Goal: Transaction & Acquisition: Obtain resource

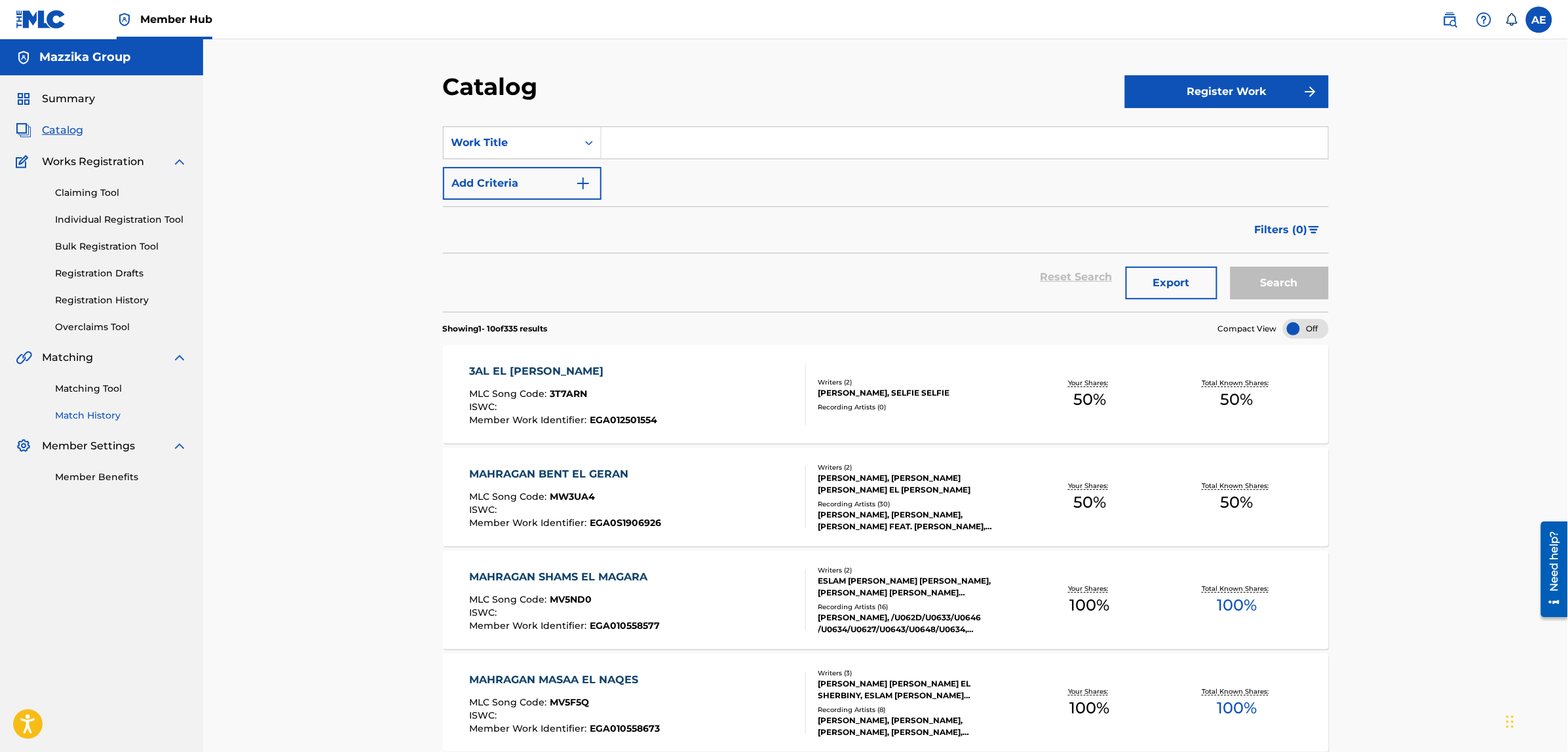
click at [109, 413] on link "Match History" at bounding box center [121, 416] width 132 height 14
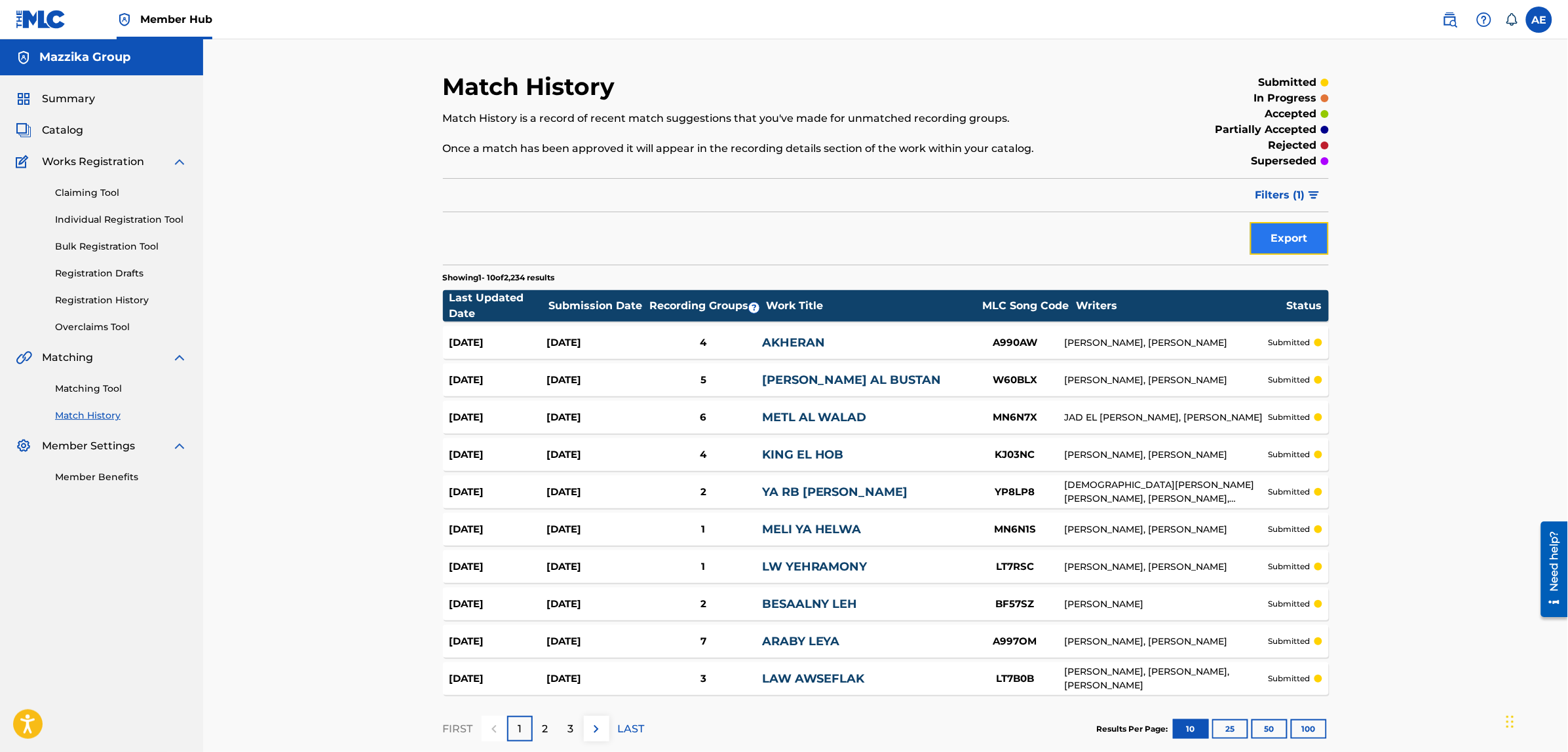
click at [1285, 236] on button "Export" at bounding box center [1290, 239] width 78 height 32
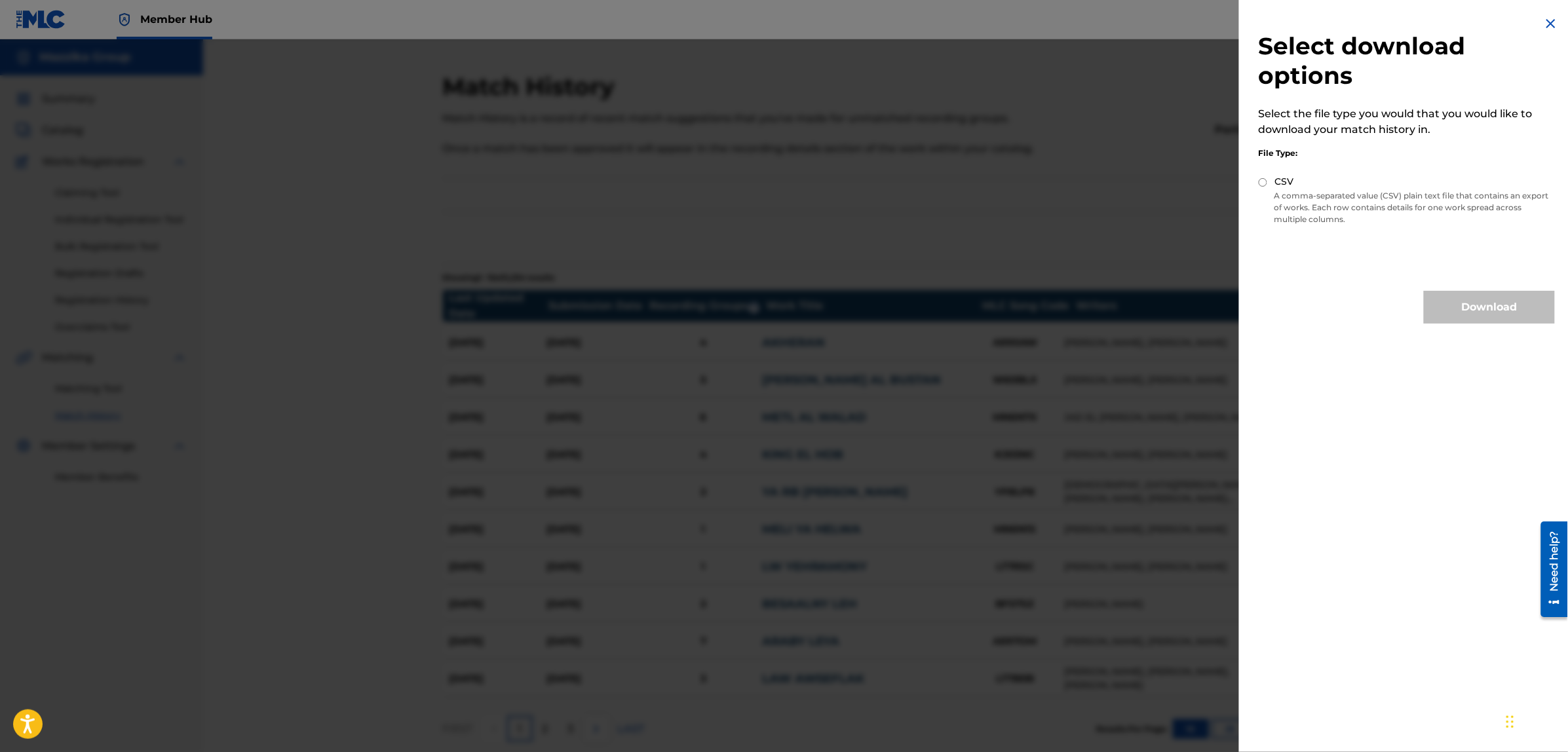
click at [1262, 185] on input "CSV" at bounding box center [1263, 182] width 9 height 9
radio input "true"
click at [1465, 309] on button "Download" at bounding box center [1490, 307] width 131 height 32
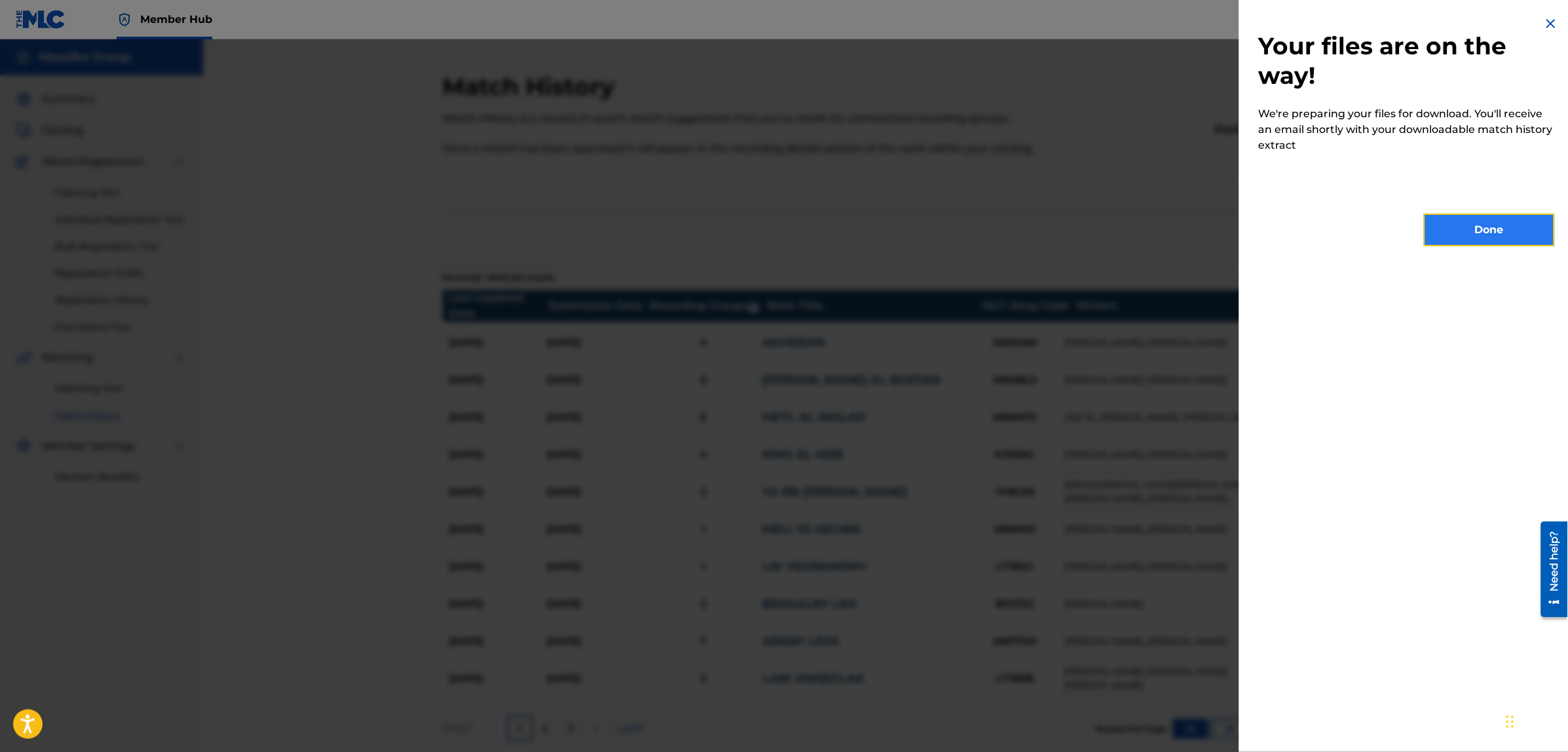
click at [1446, 236] on button "Done" at bounding box center [1490, 230] width 131 height 32
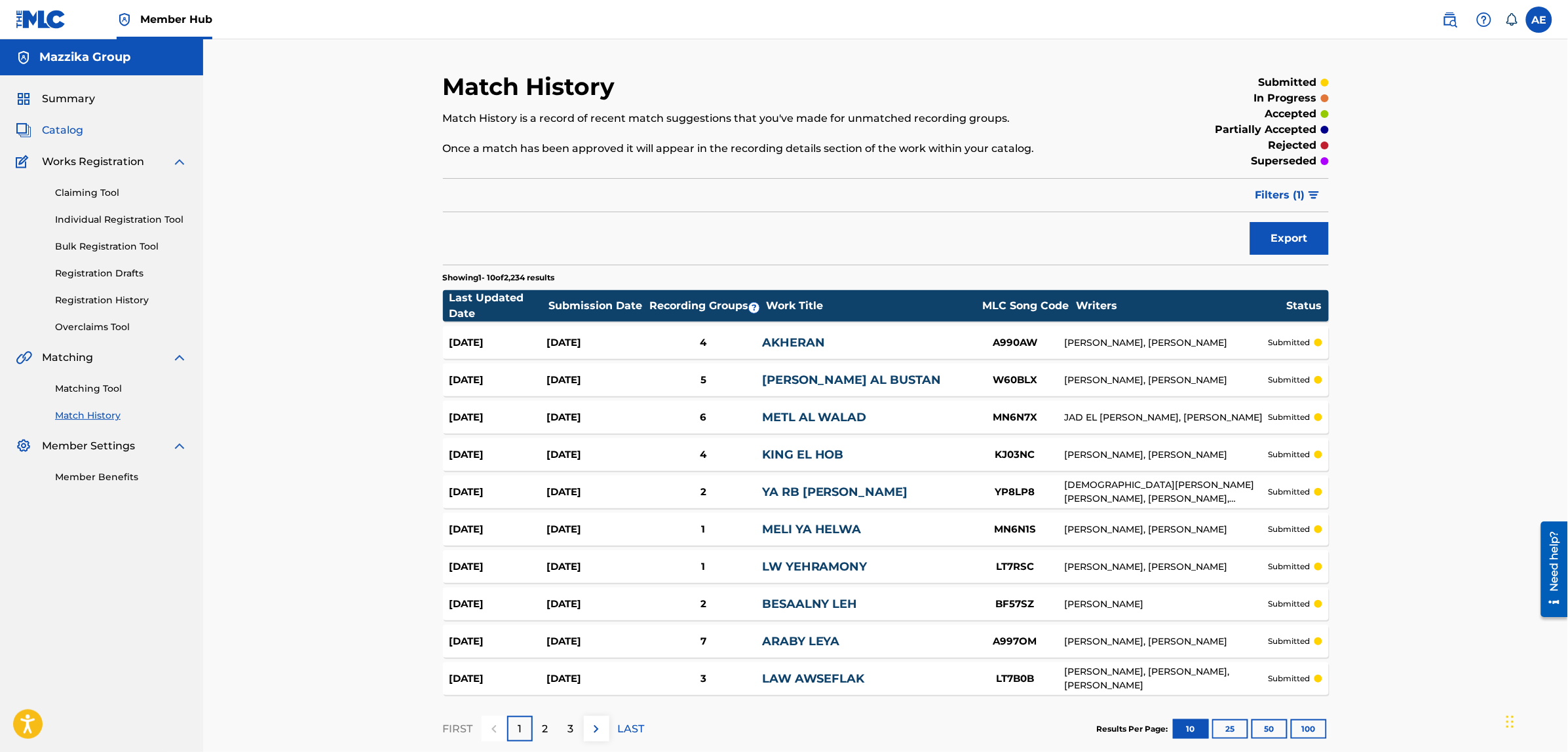
click at [60, 126] on span "Catalog" at bounding box center [62, 130] width 41 height 16
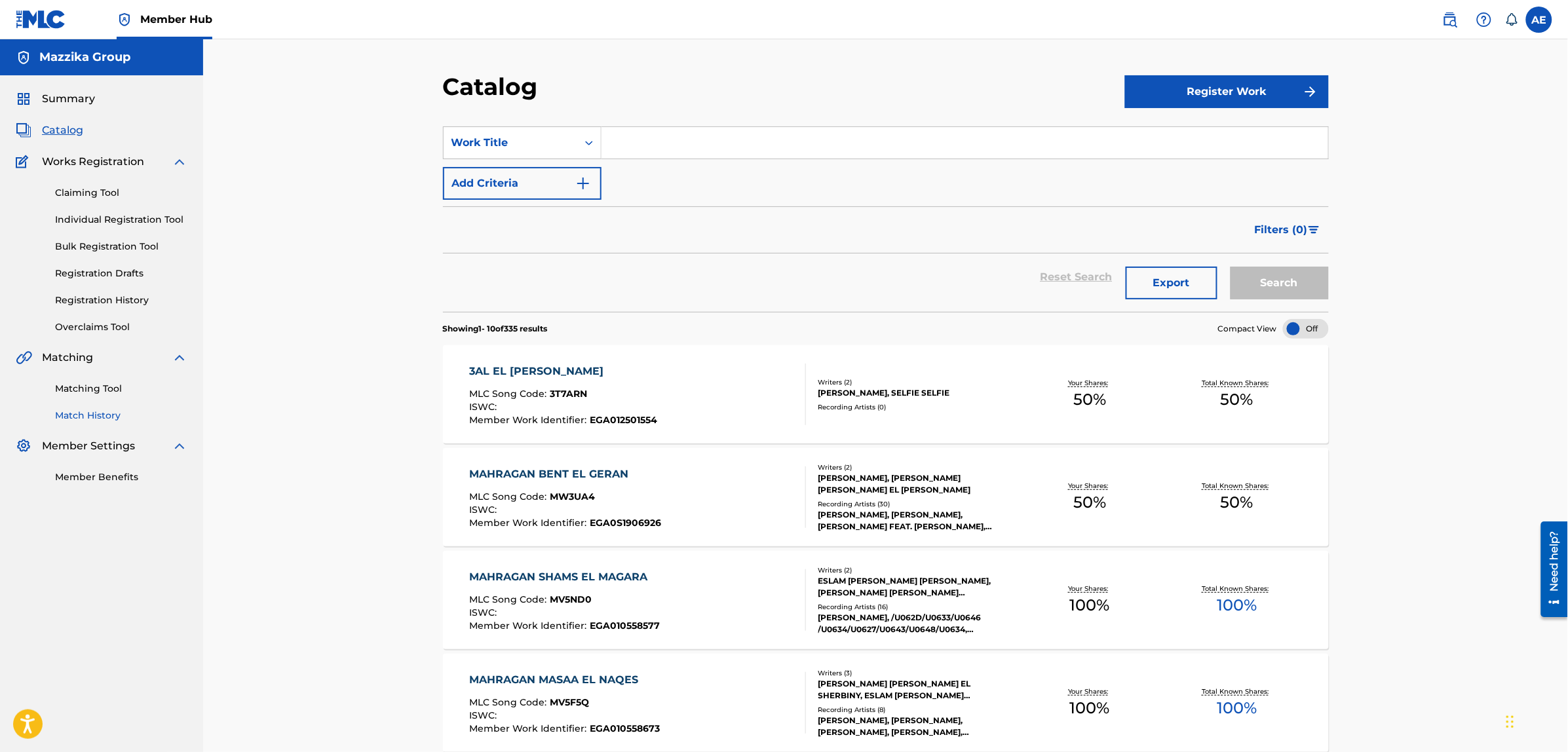
click at [85, 411] on link "Match History" at bounding box center [121, 416] width 132 height 14
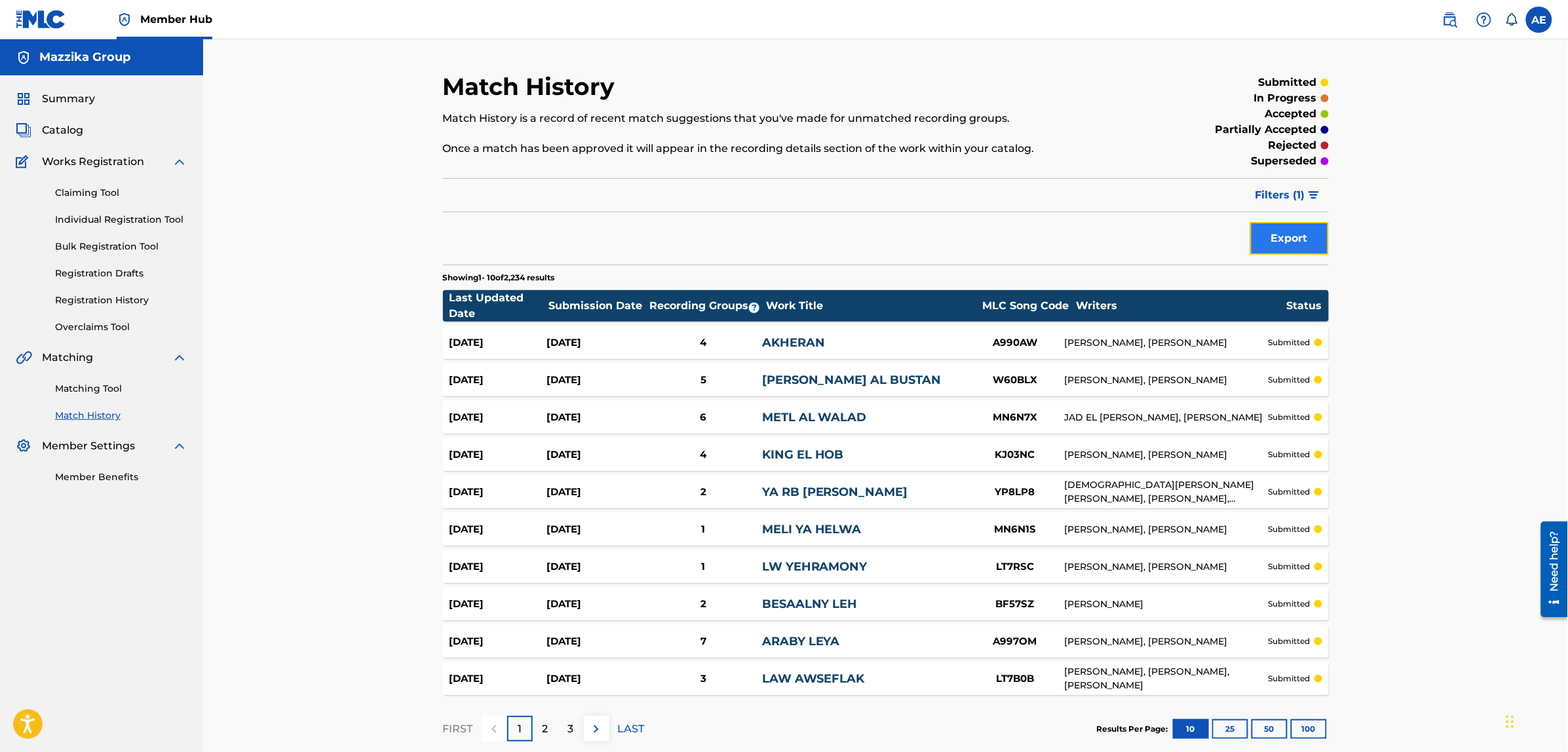
click at [1302, 244] on button "Export" at bounding box center [1290, 239] width 78 height 32
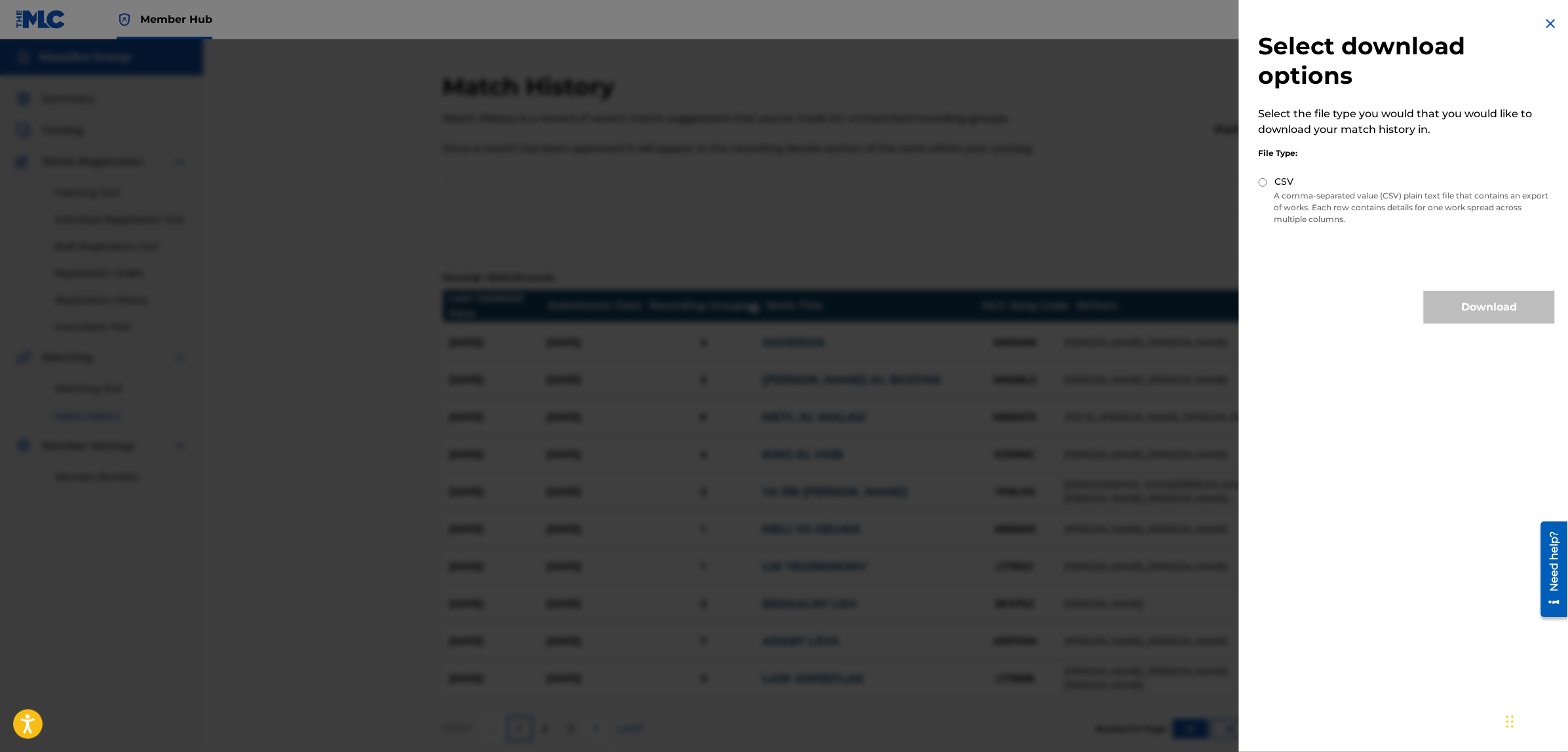
click at [1265, 184] on input "CSV" at bounding box center [1263, 182] width 9 height 9
radio input "true"
click at [1489, 305] on button "Download" at bounding box center [1490, 307] width 131 height 32
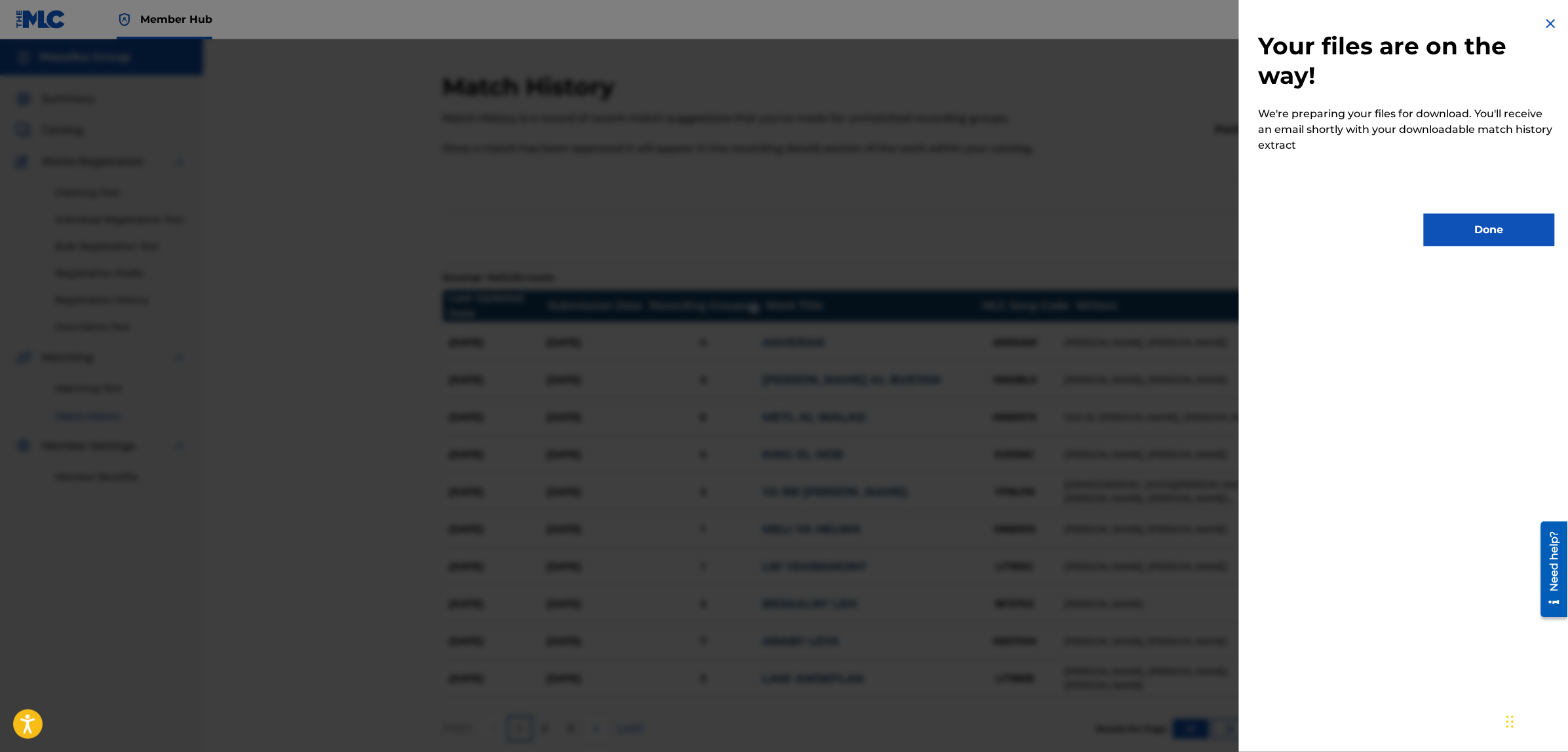
click at [1003, 223] on div at bounding box center [784, 415] width 1568 height 752
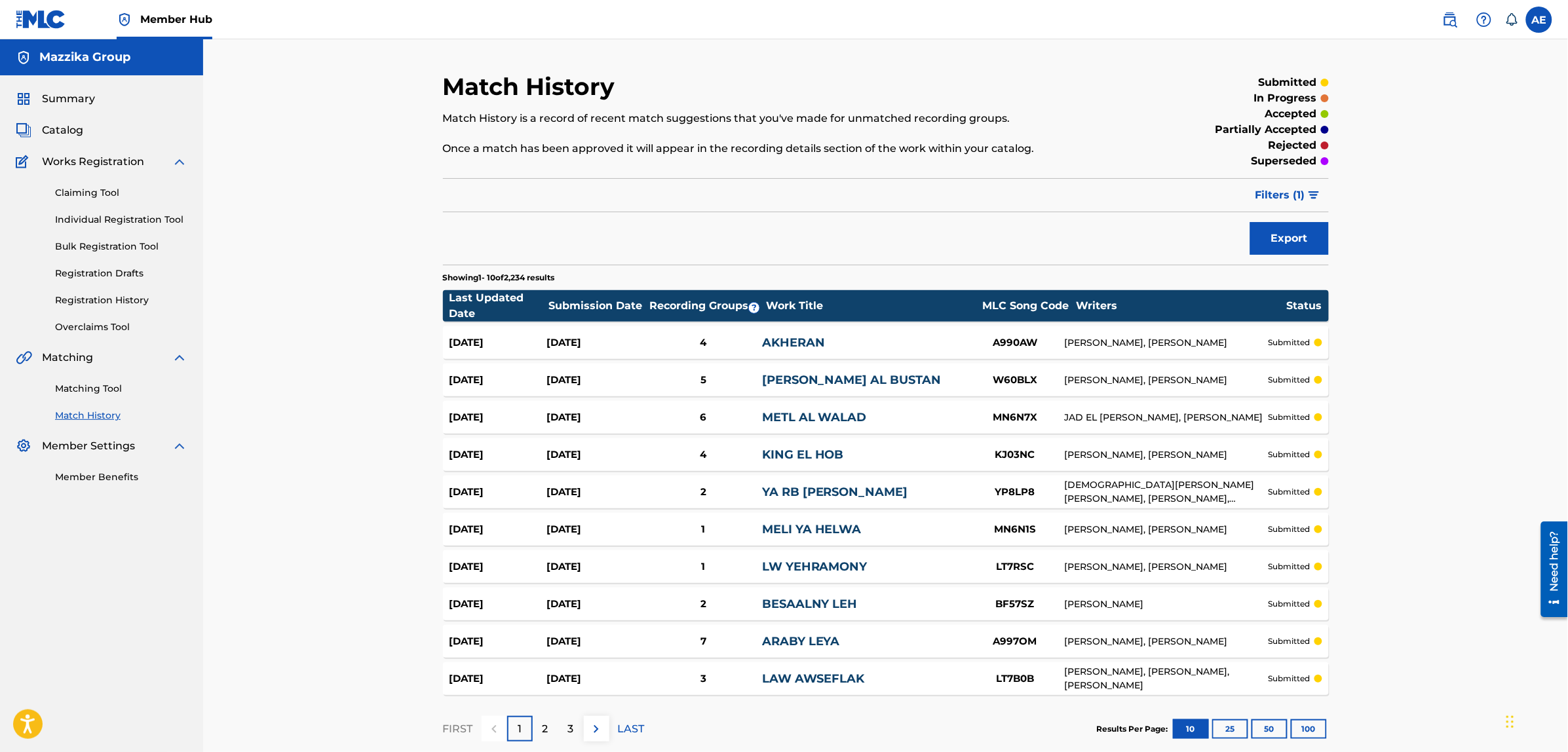
click at [44, 139] on div "Summary Catalog Works Registration Claiming Tool Individual Registration Tool B…" at bounding box center [101, 287] width 203 height 424
click at [50, 129] on span "Catalog" at bounding box center [62, 130] width 41 height 16
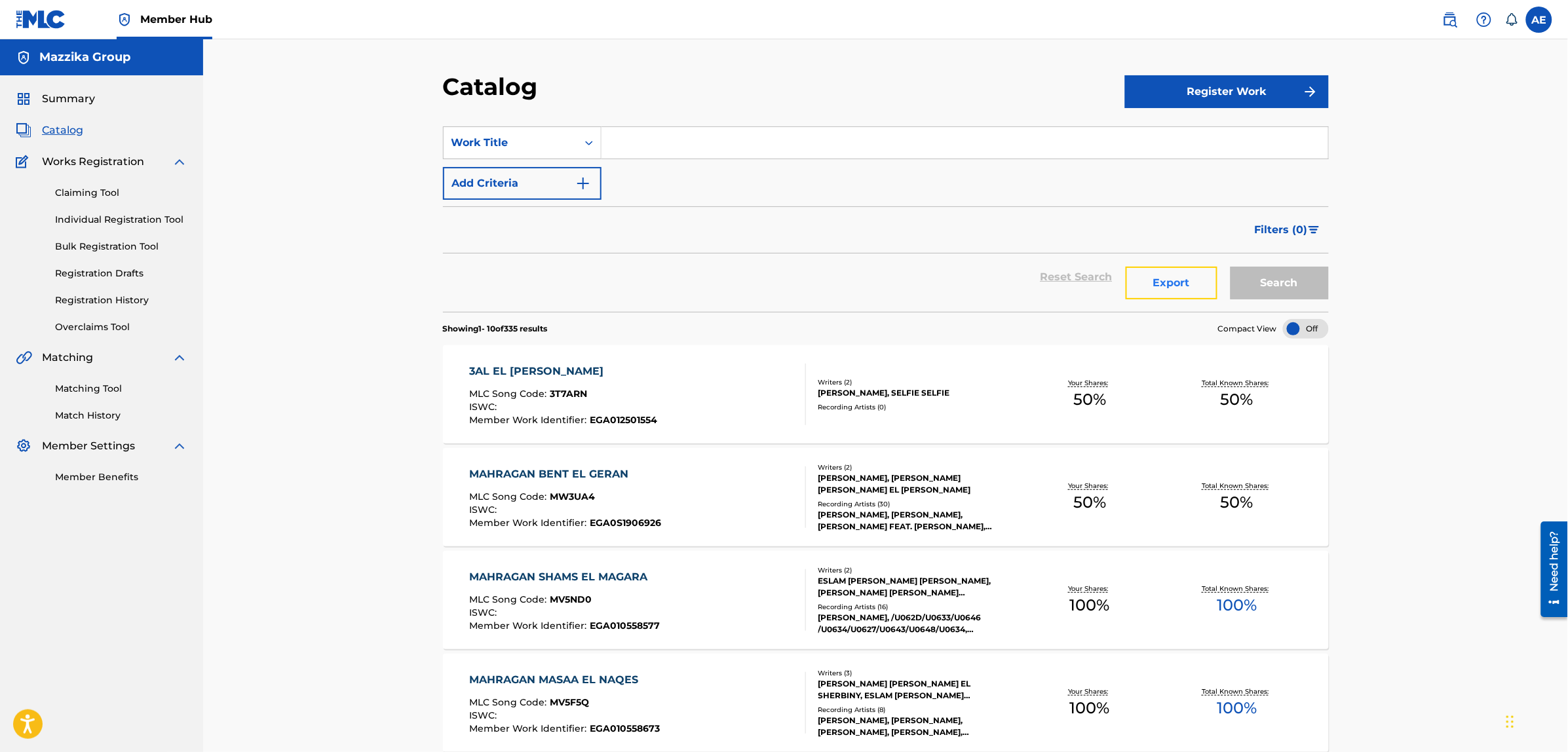
click at [1171, 287] on button "Export" at bounding box center [1171, 283] width 92 height 32
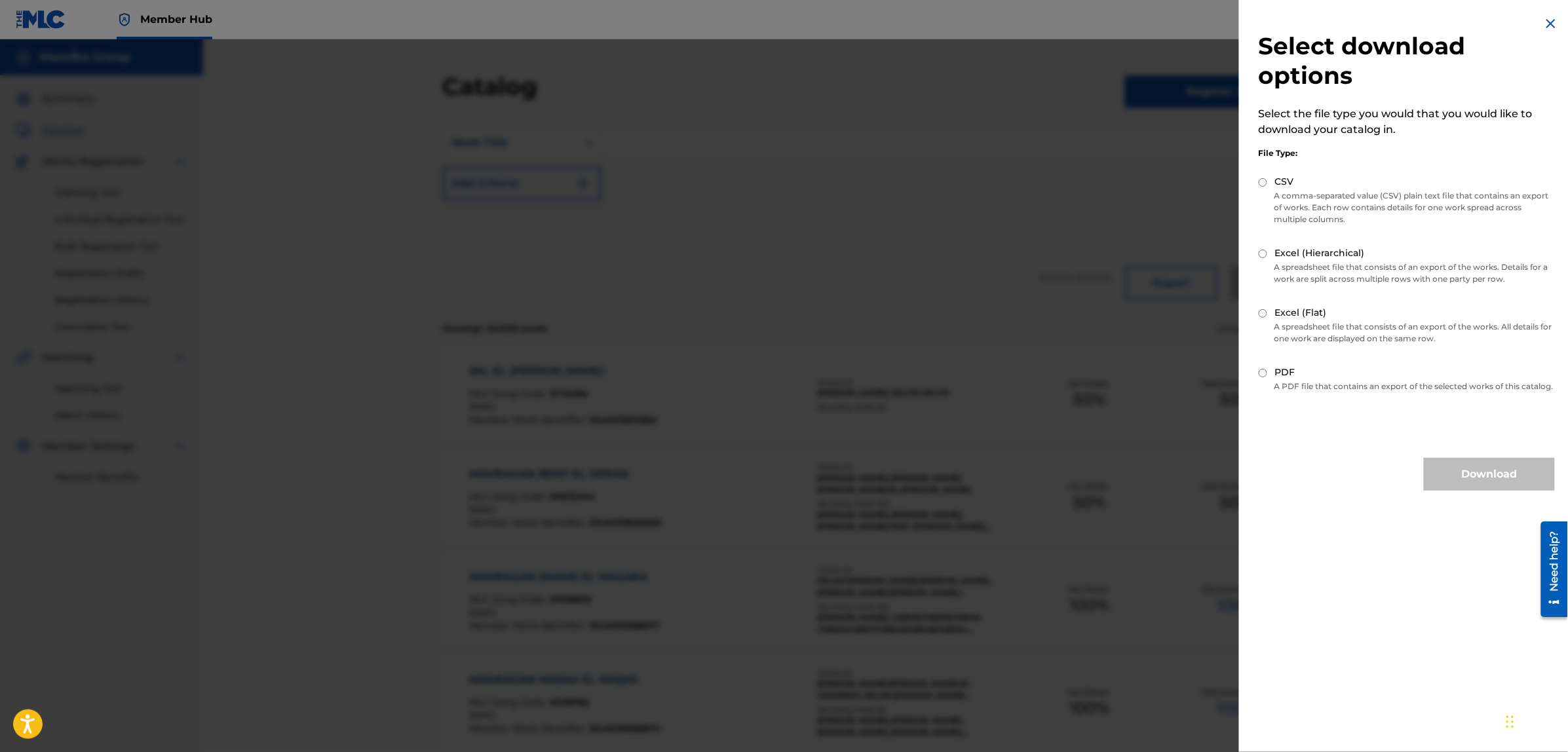
click at [1263, 311] on input "Excel (Flat)" at bounding box center [1263, 314] width 9 height 9
radio input "true"
click at [1477, 486] on button "Download" at bounding box center [1490, 474] width 131 height 32
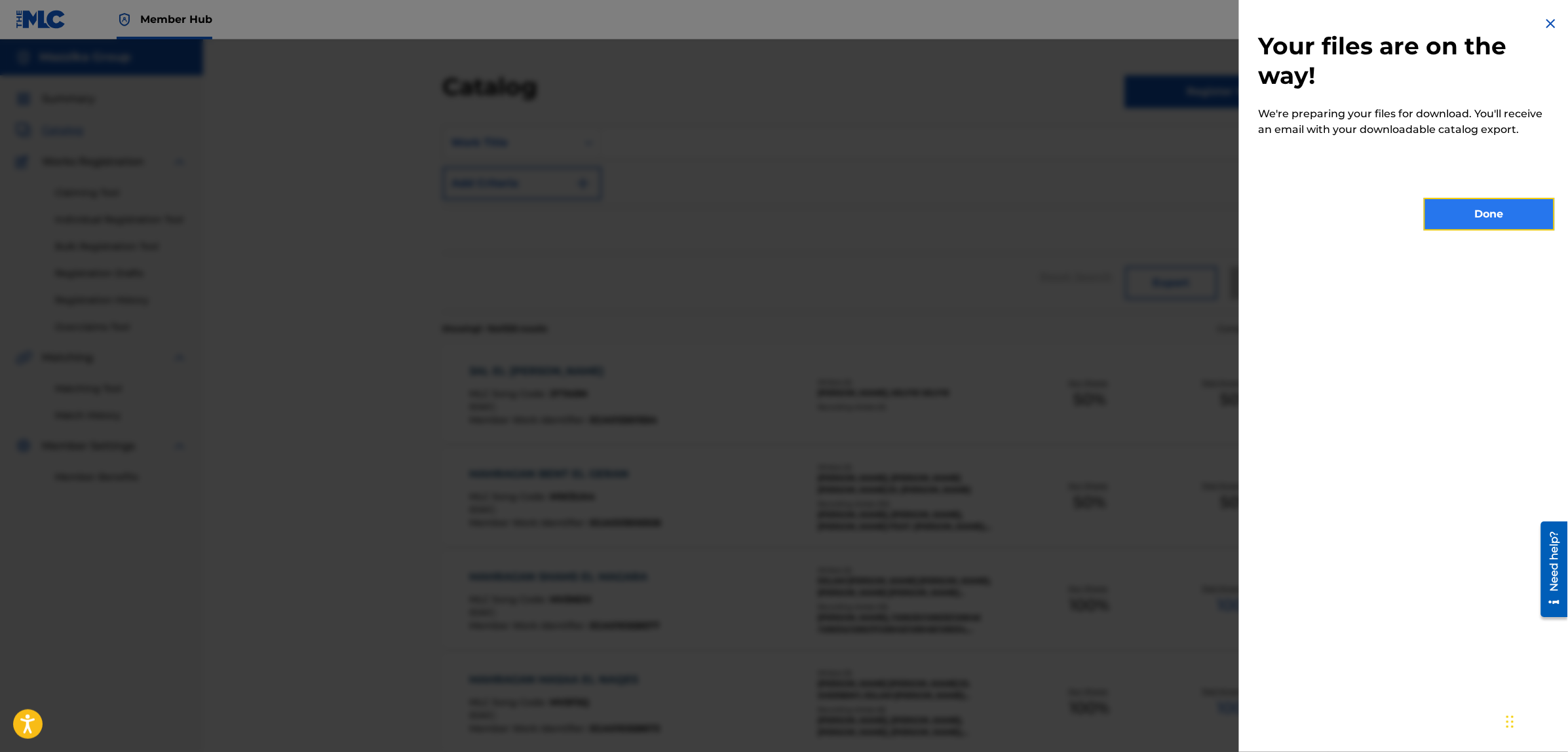
click at [1504, 218] on button "Done" at bounding box center [1490, 214] width 131 height 32
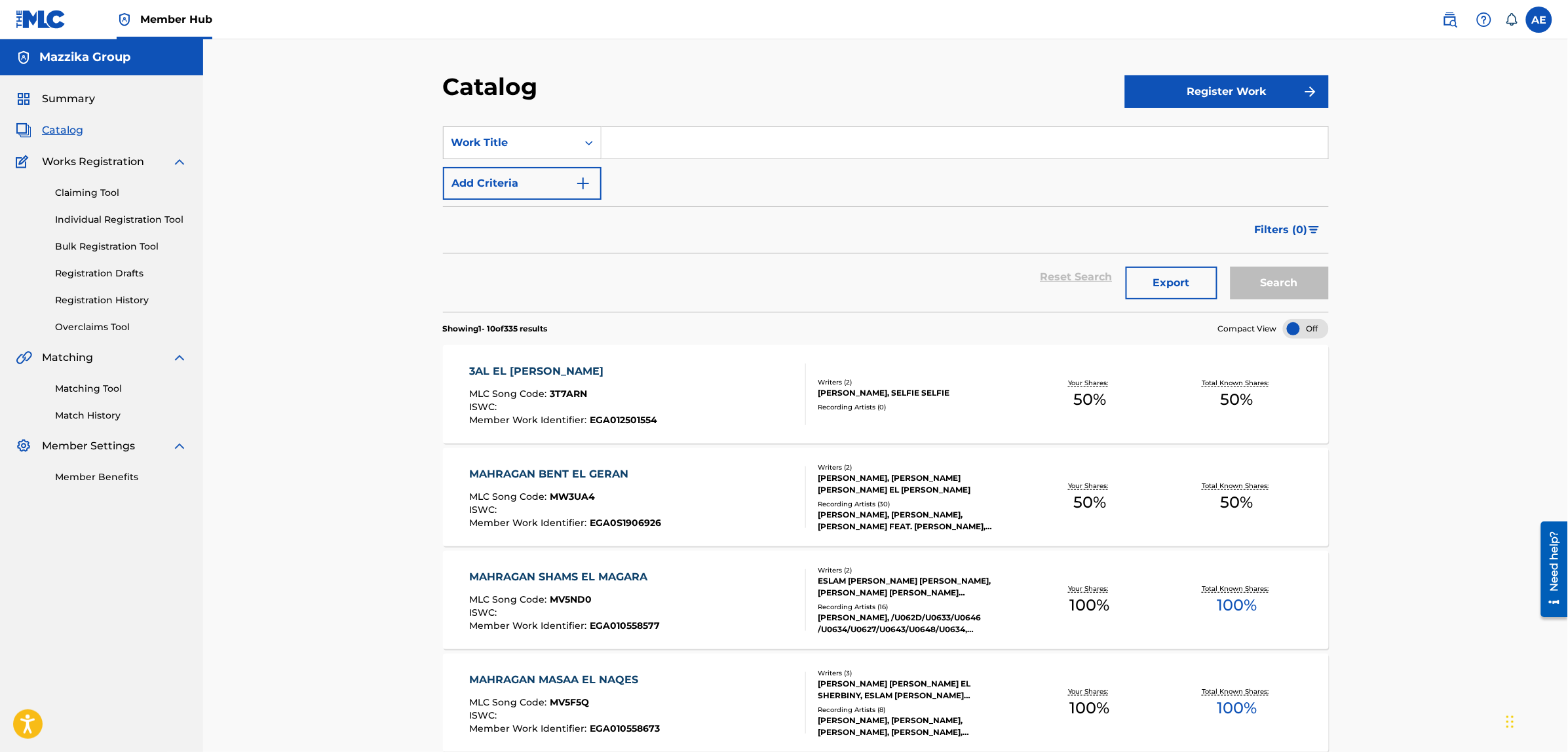
click at [858, 244] on div "Filters ( 0 )" at bounding box center [885, 230] width 886 height 47
click at [74, 410] on link "Match History" at bounding box center [121, 416] width 132 height 14
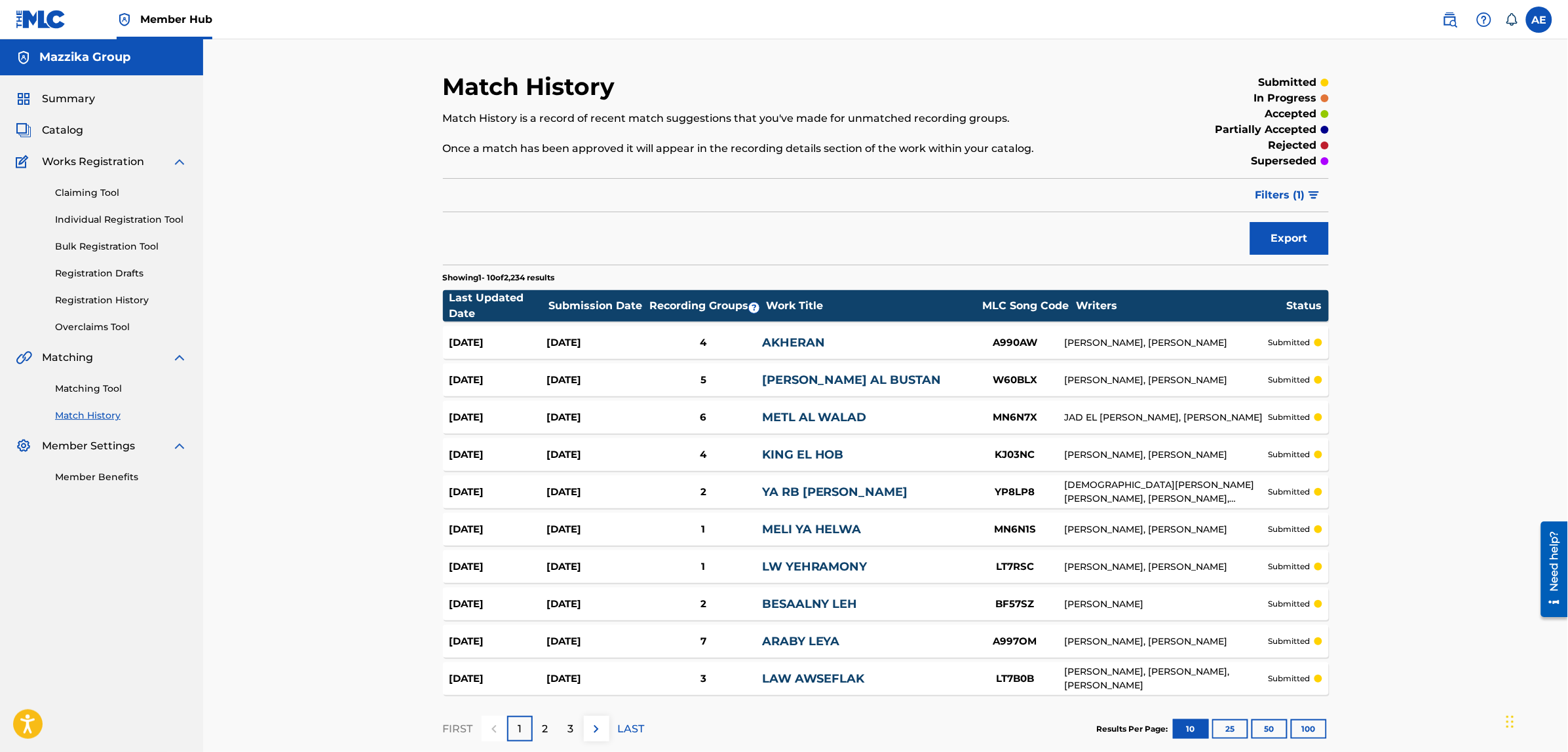
click at [814, 338] on link "AKHERAN" at bounding box center [793, 342] width 63 height 14
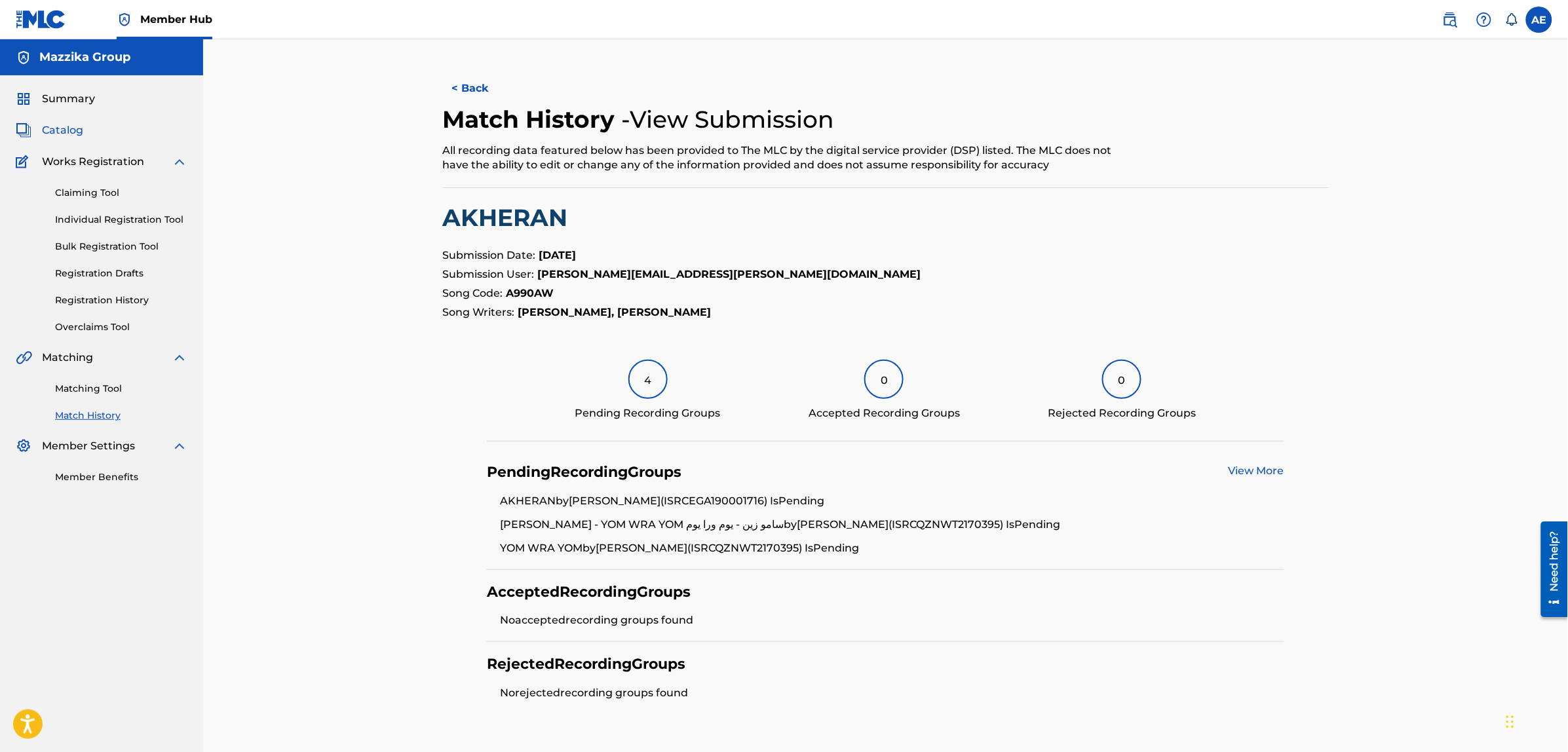
click at [70, 126] on span "Catalog" at bounding box center [62, 130] width 41 height 16
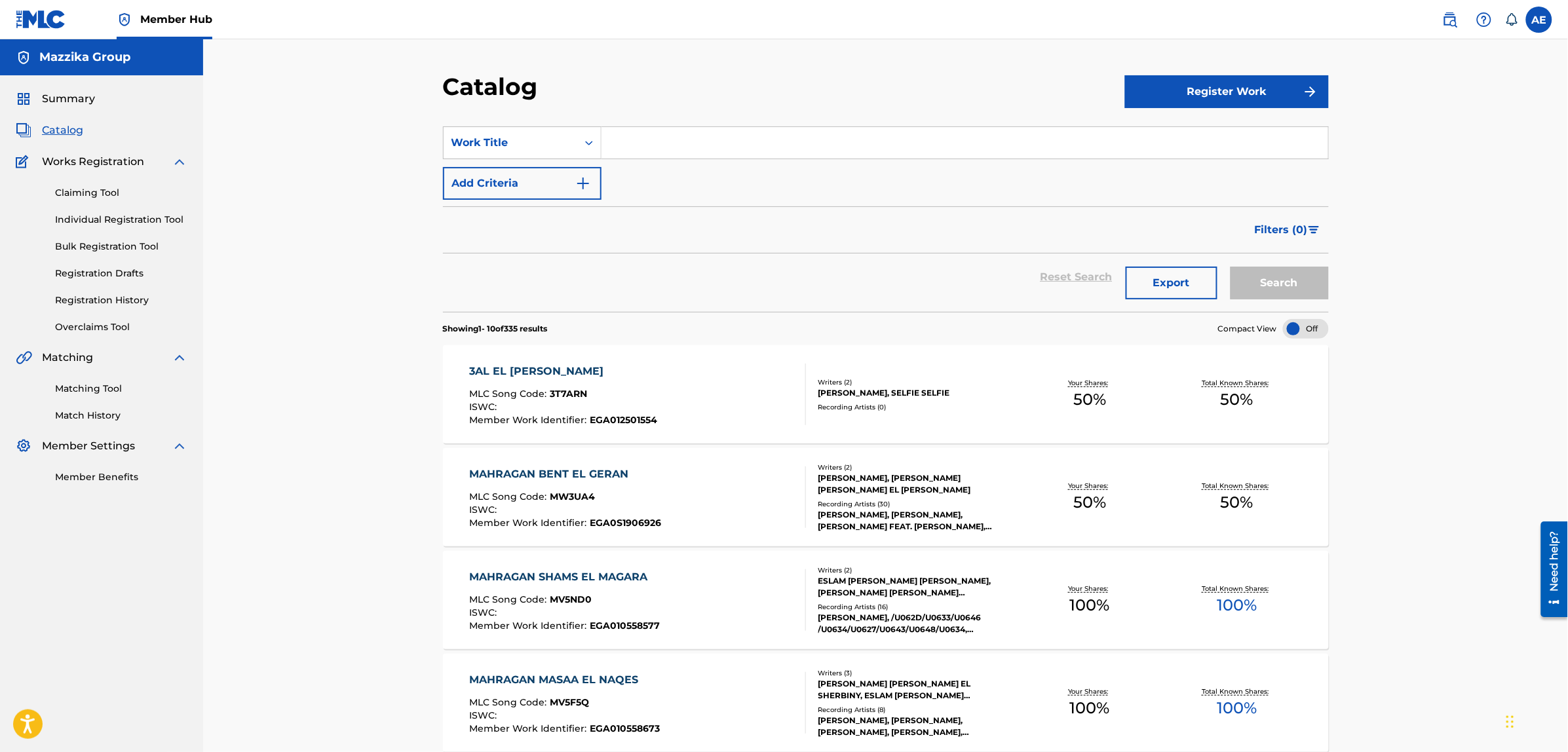
click at [505, 368] on div "3AL EL [PERSON_NAME]" at bounding box center [563, 371] width 188 height 16
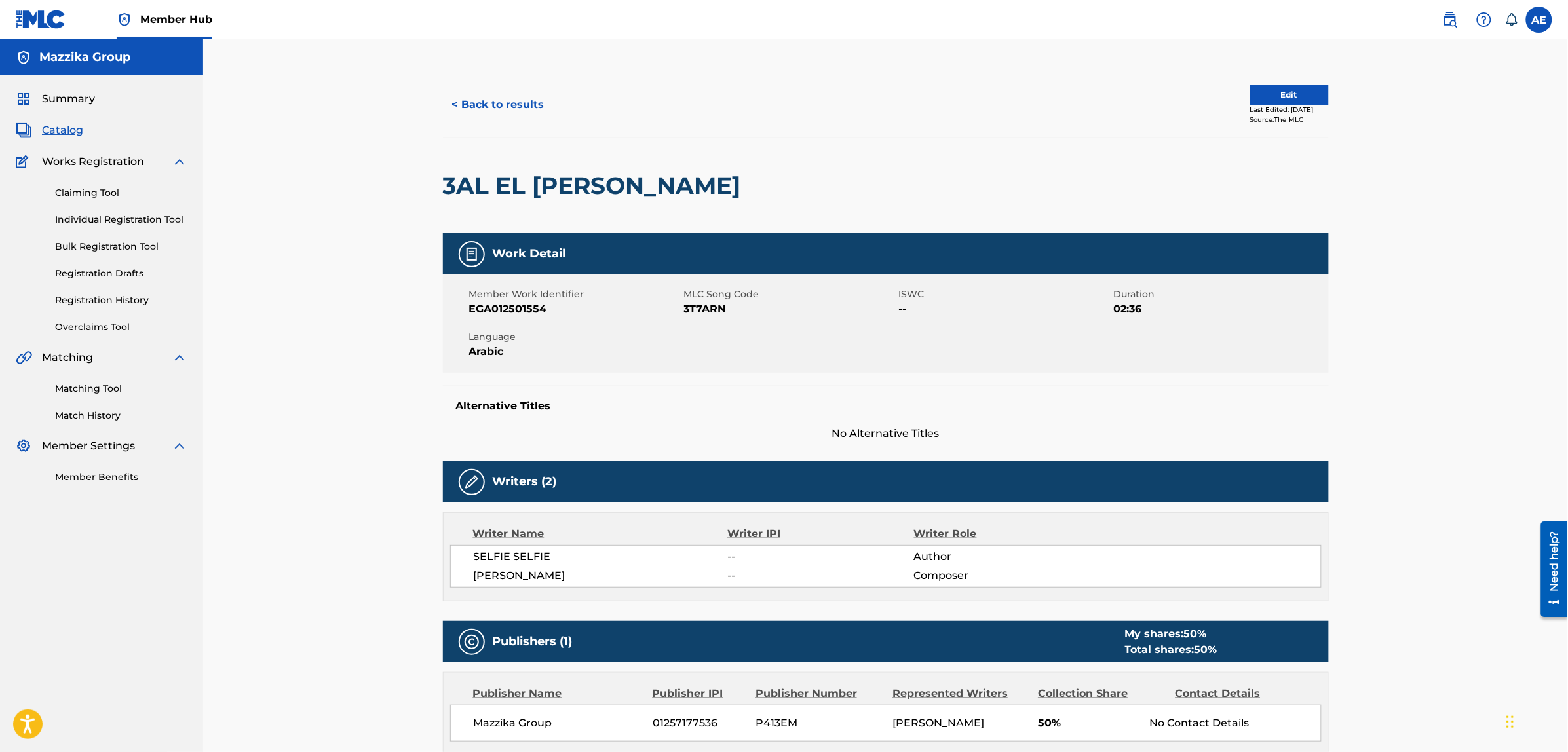
click at [54, 128] on span "Catalog" at bounding box center [62, 130] width 41 height 16
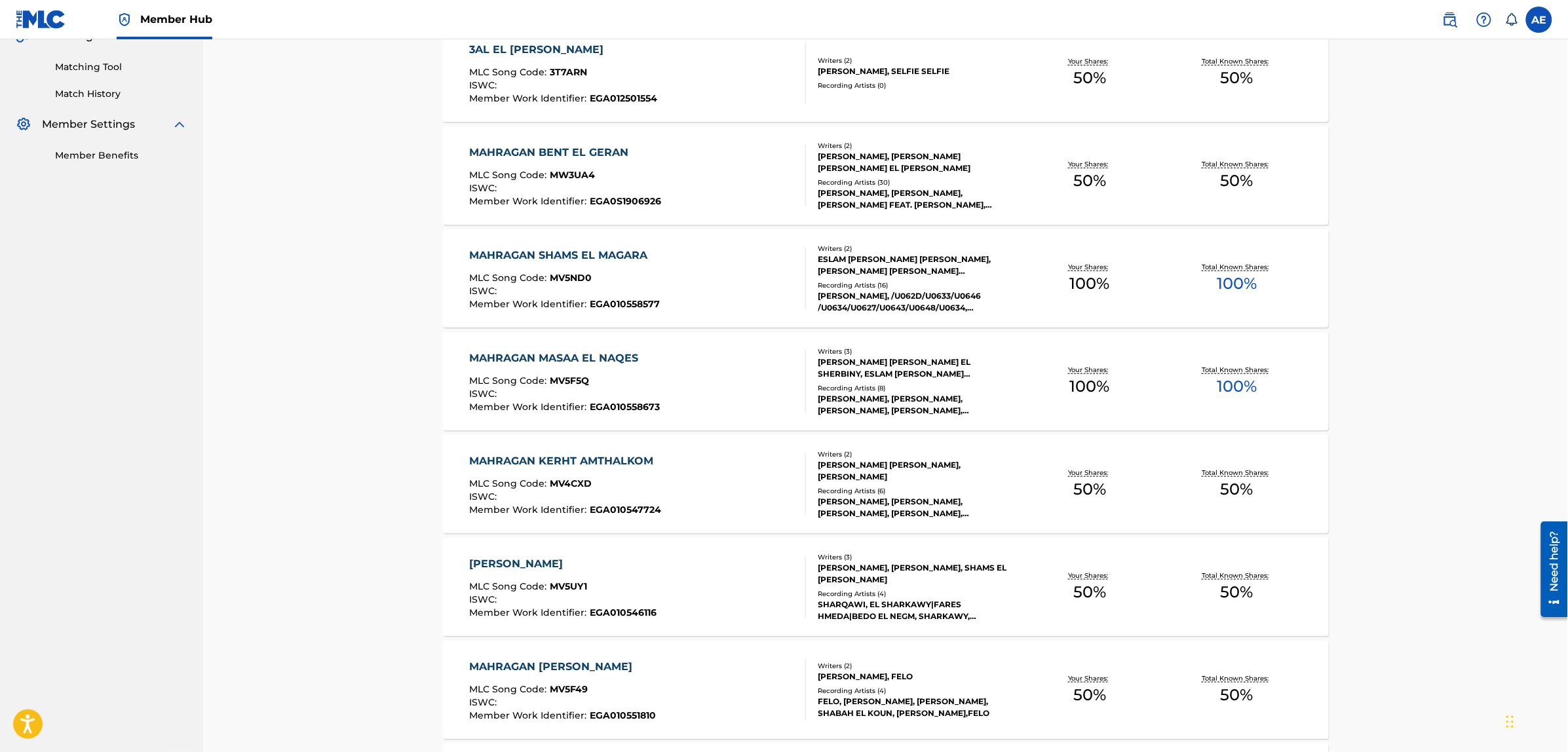
scroll to position [328, 0]
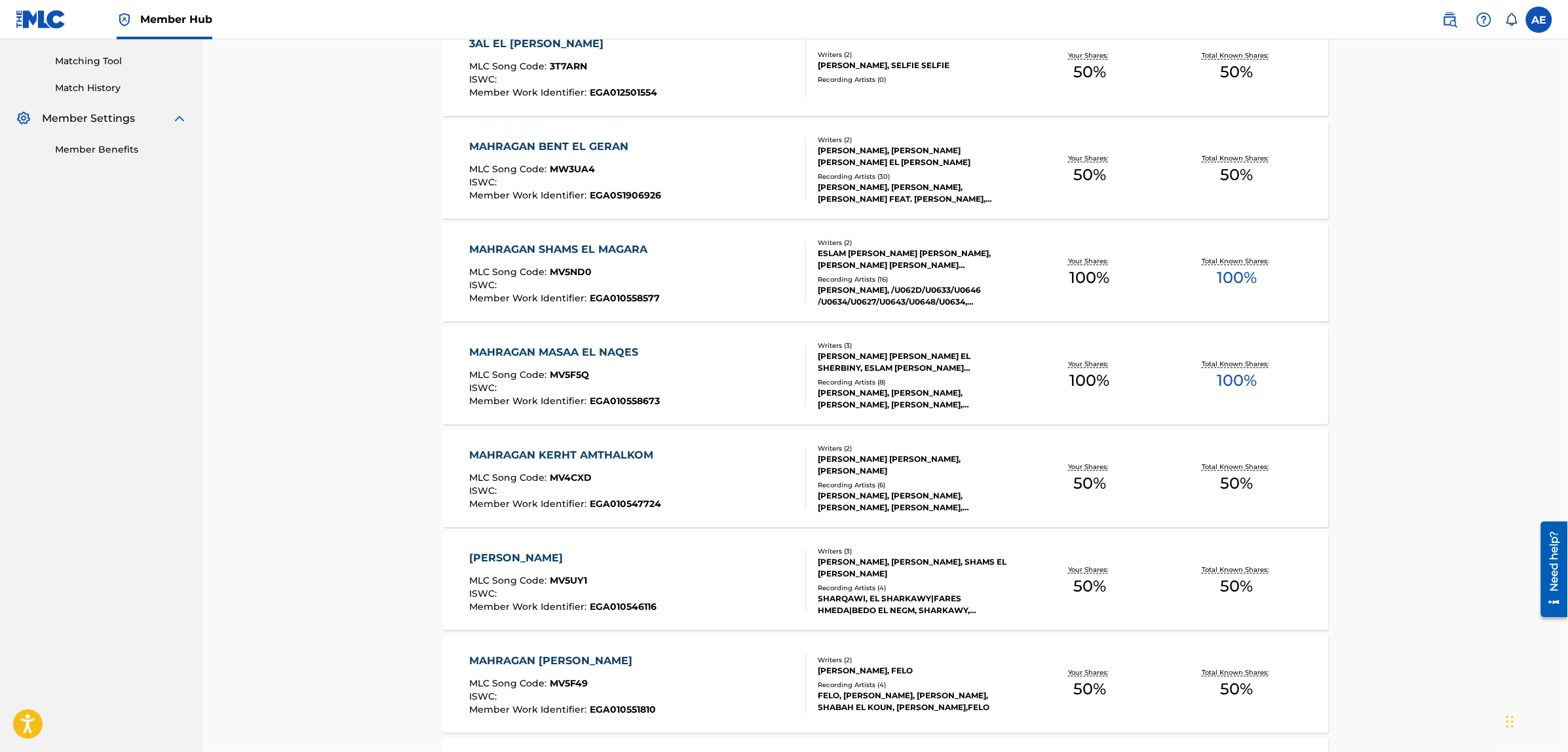
click at [521, 148] on div "MAHRAGAN BENT EL GERAN" at bounding box center [565, 147] width 192 height 16
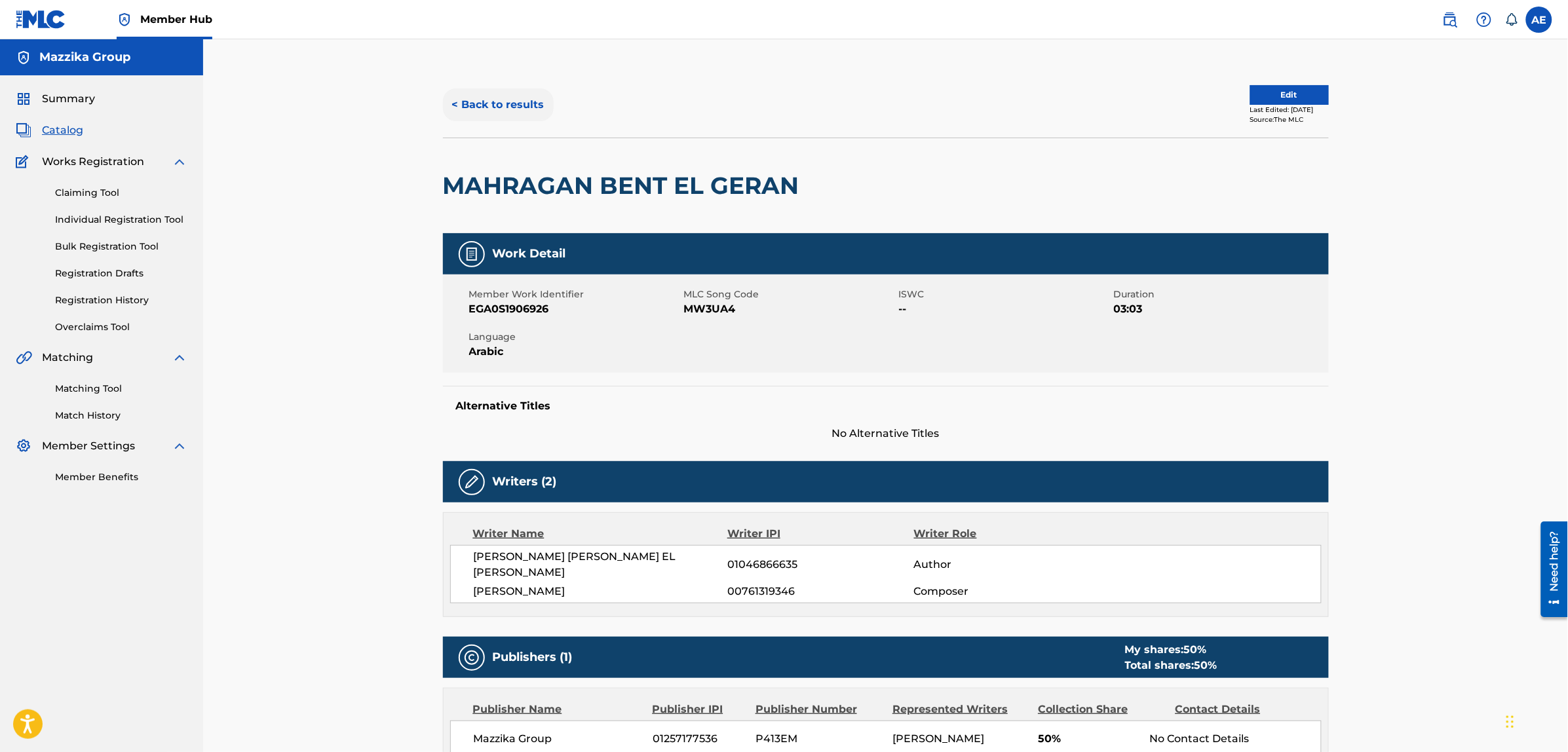
click at [527, 106] on button "< Back to results" at bounding box center [498, 105] width 111 height 32
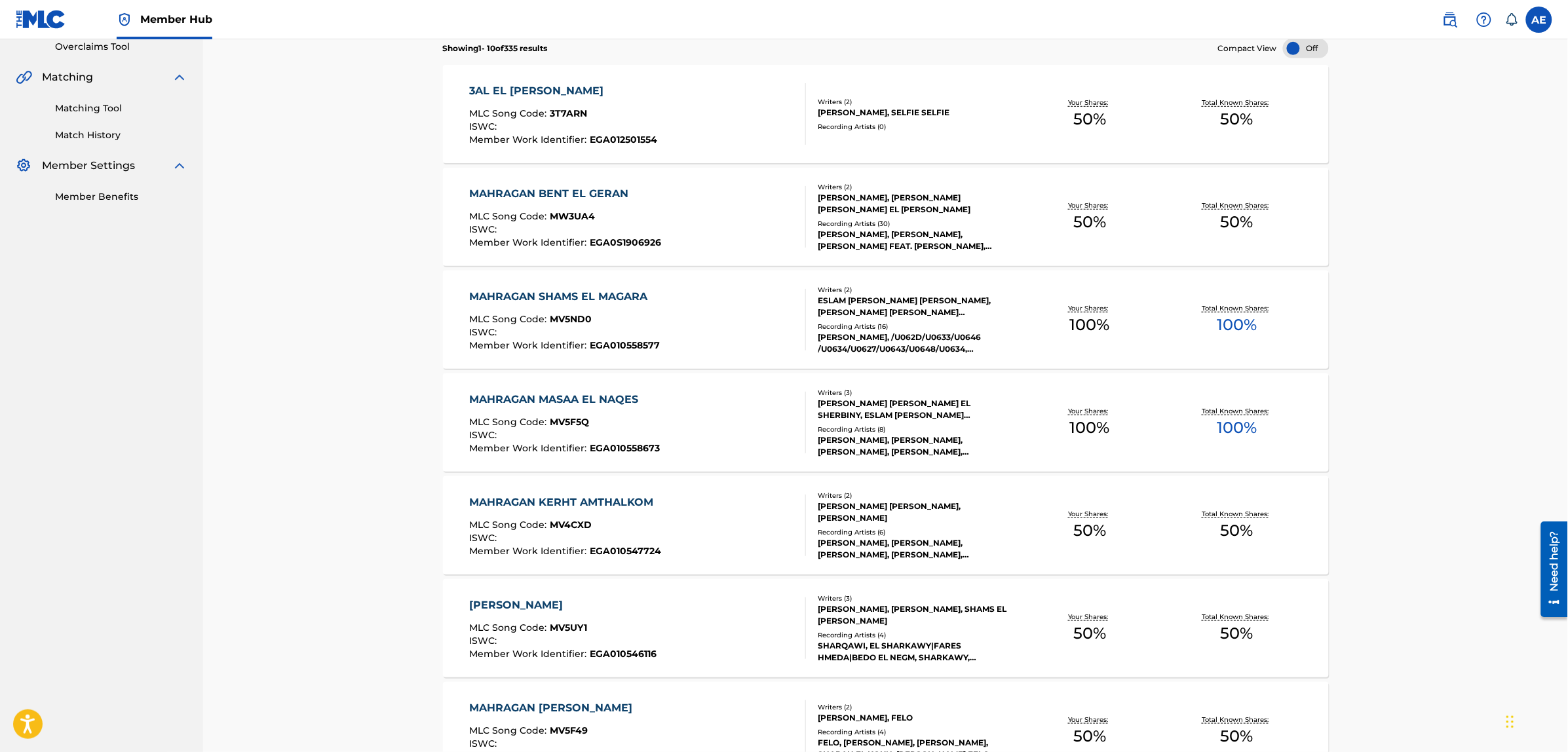
scroll to position [256, 0]
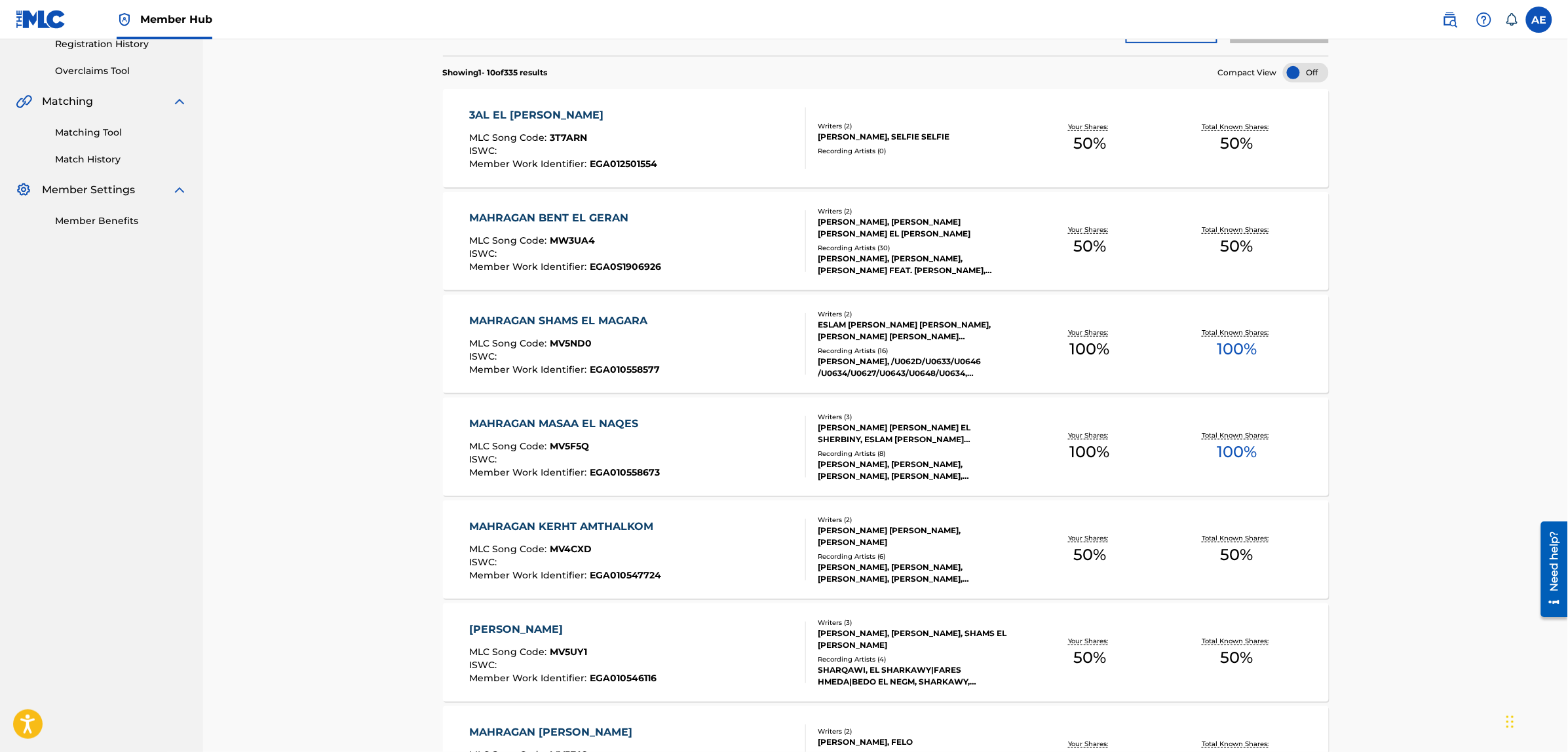
click at [603, 321] on div "MAHRAGAN SHAMS EL MAGARA" at bounding box center [564, 320] width 191 height 16
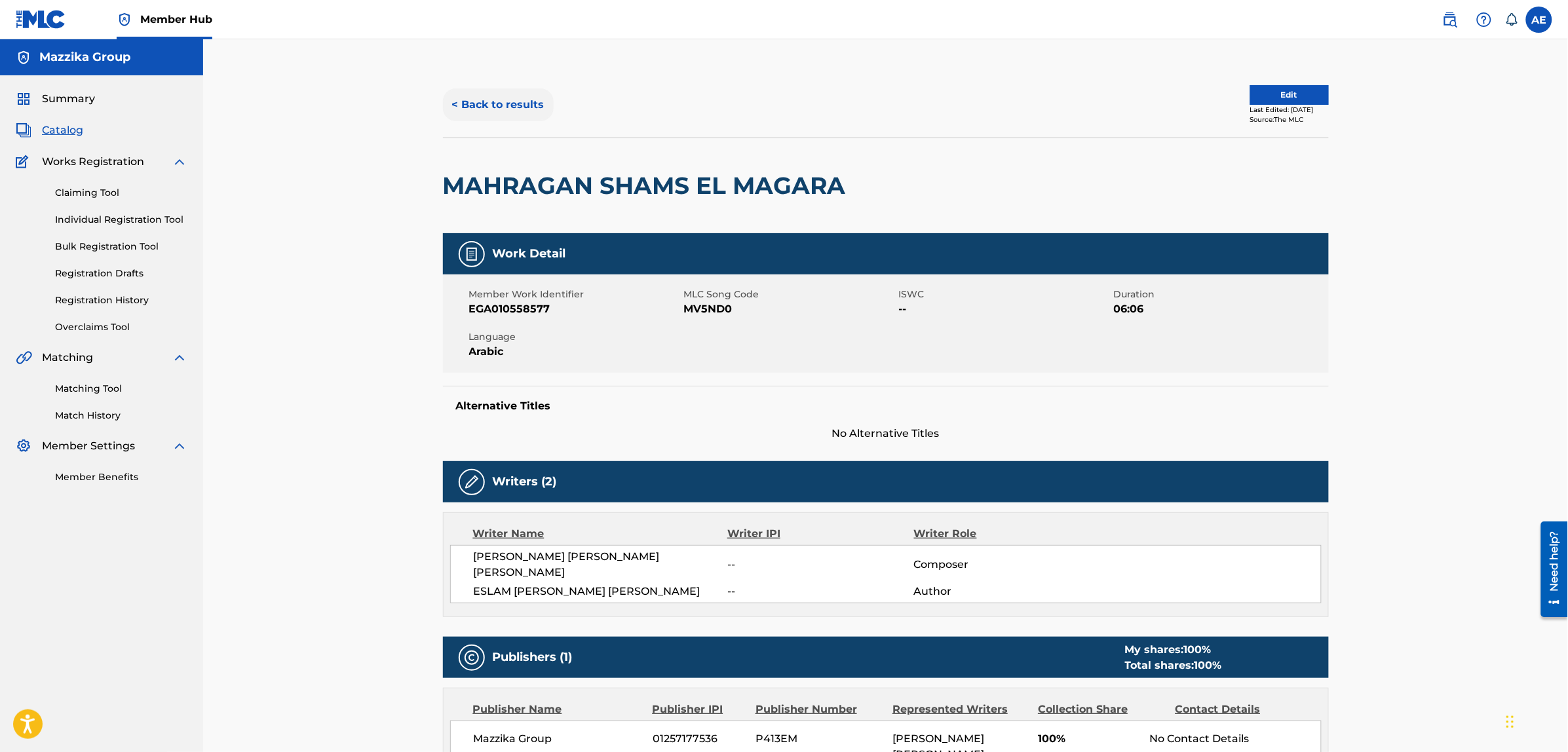
click at [501, 112] on button "< Back to results" at bounding box center [498, 105] width 111 height 32
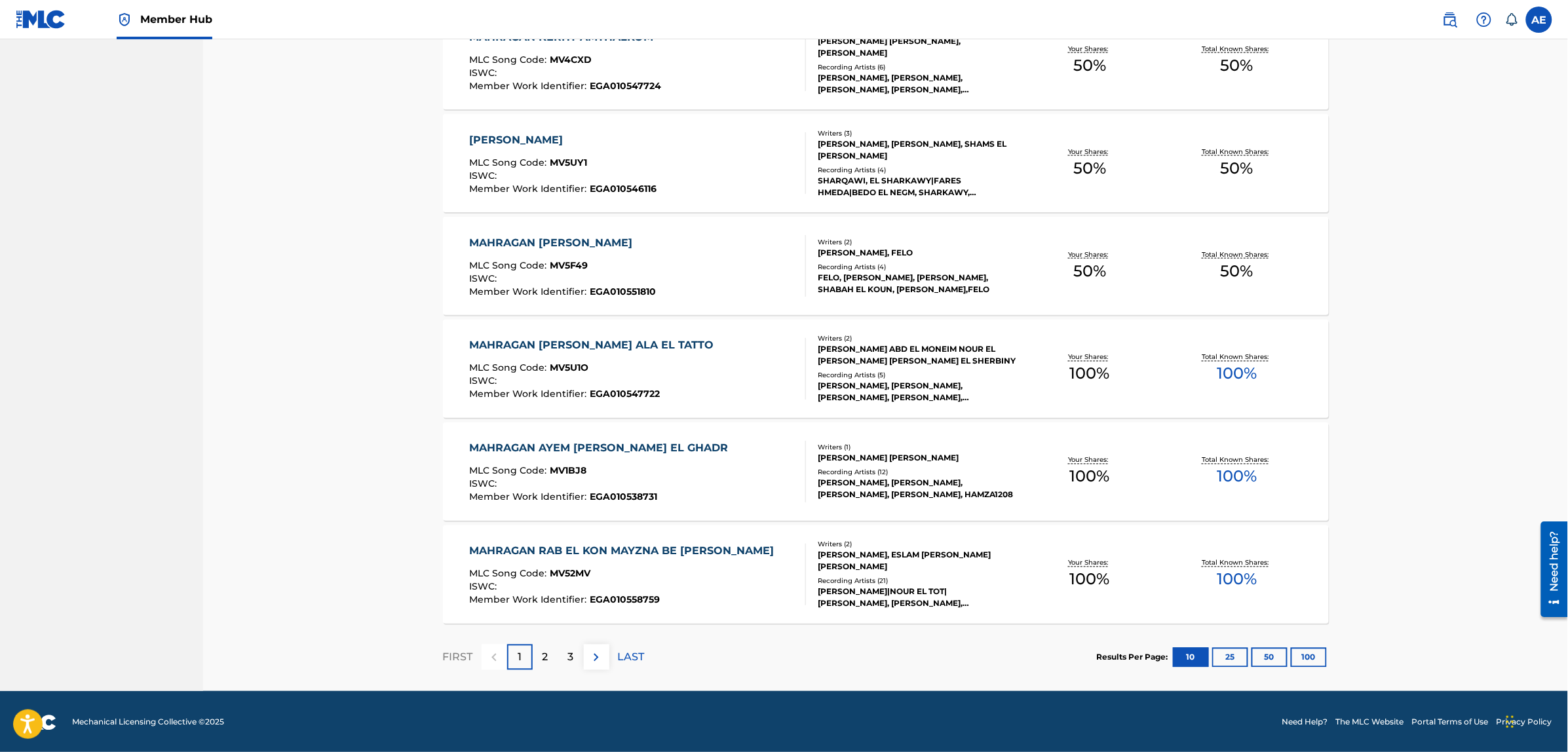
scroll to position [747, 0]
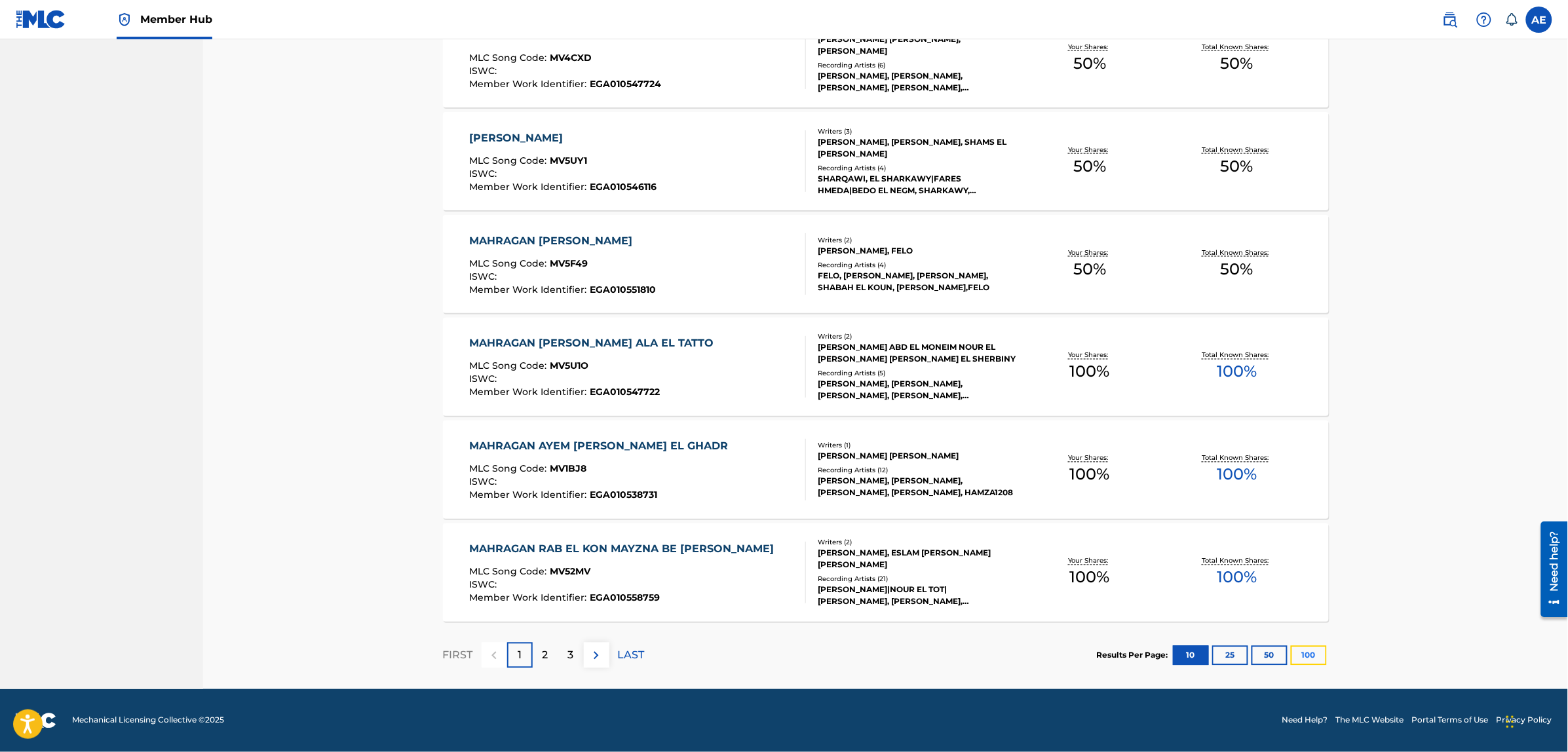
click at [1318, 659] on button "100" at bounding box center [1308, 655] width 36 height 20
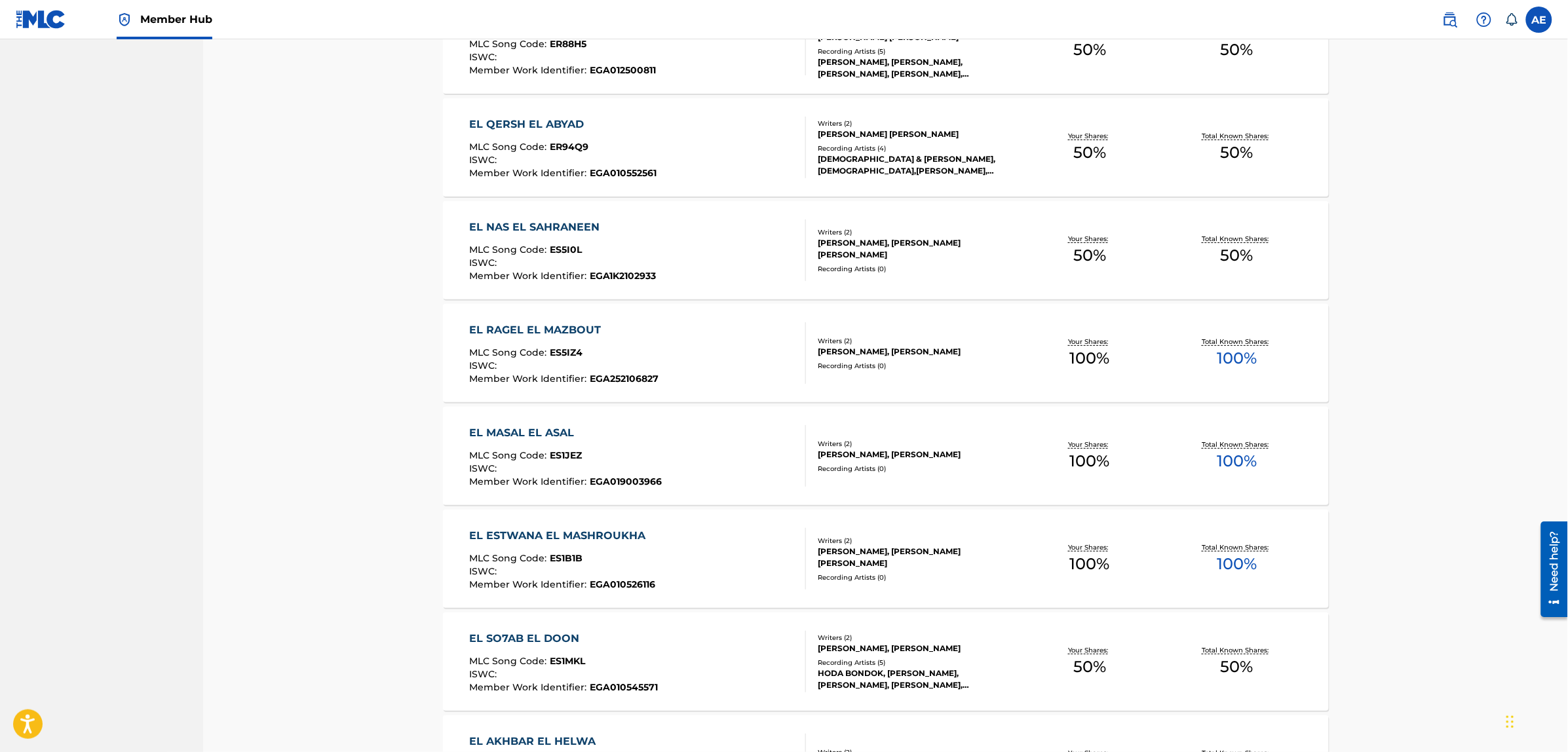
scroll to position [2211, 0]
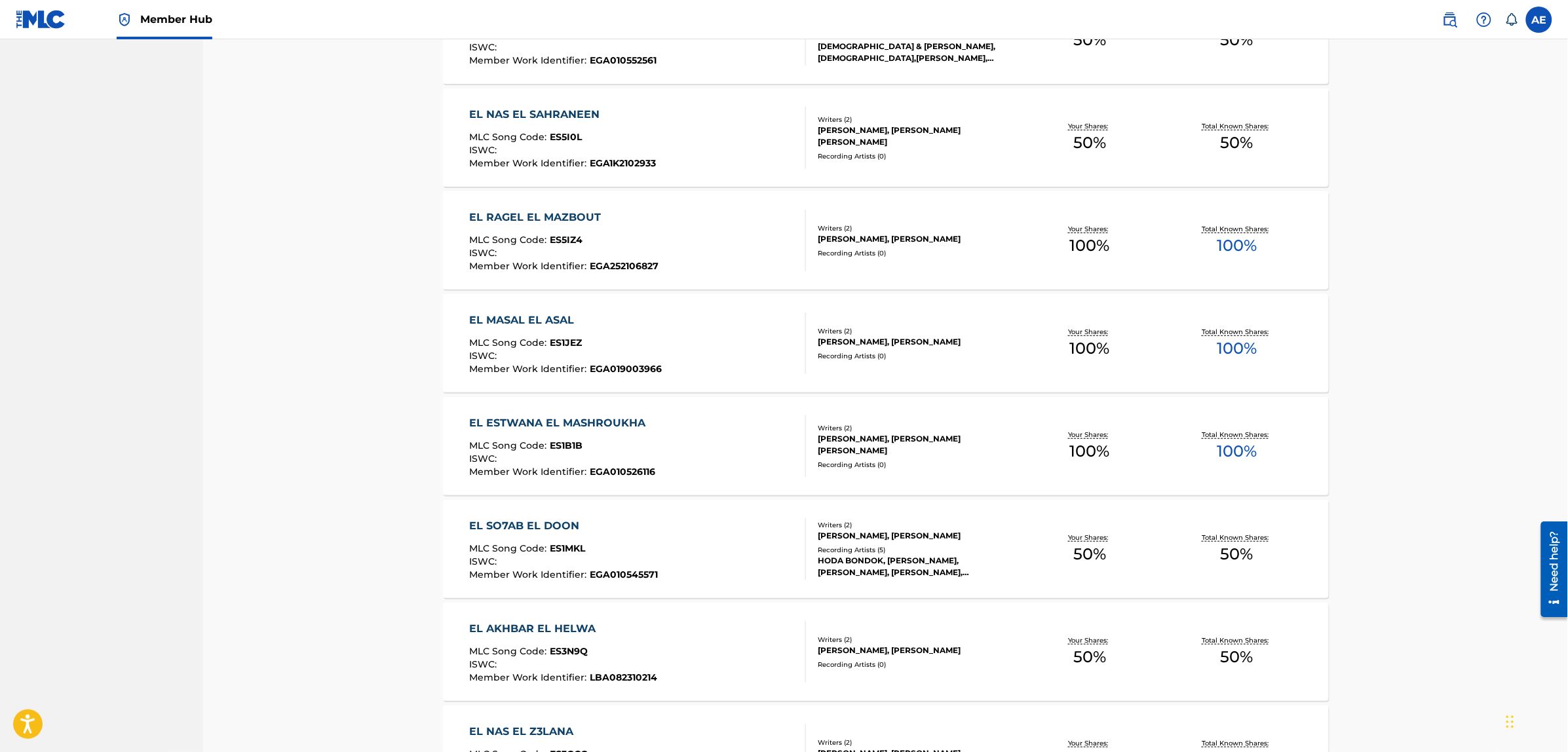
click at [562, 109] on div "EL NAS EL SAHRANEEN" at bounding box center [562, 114] width 187 height 16
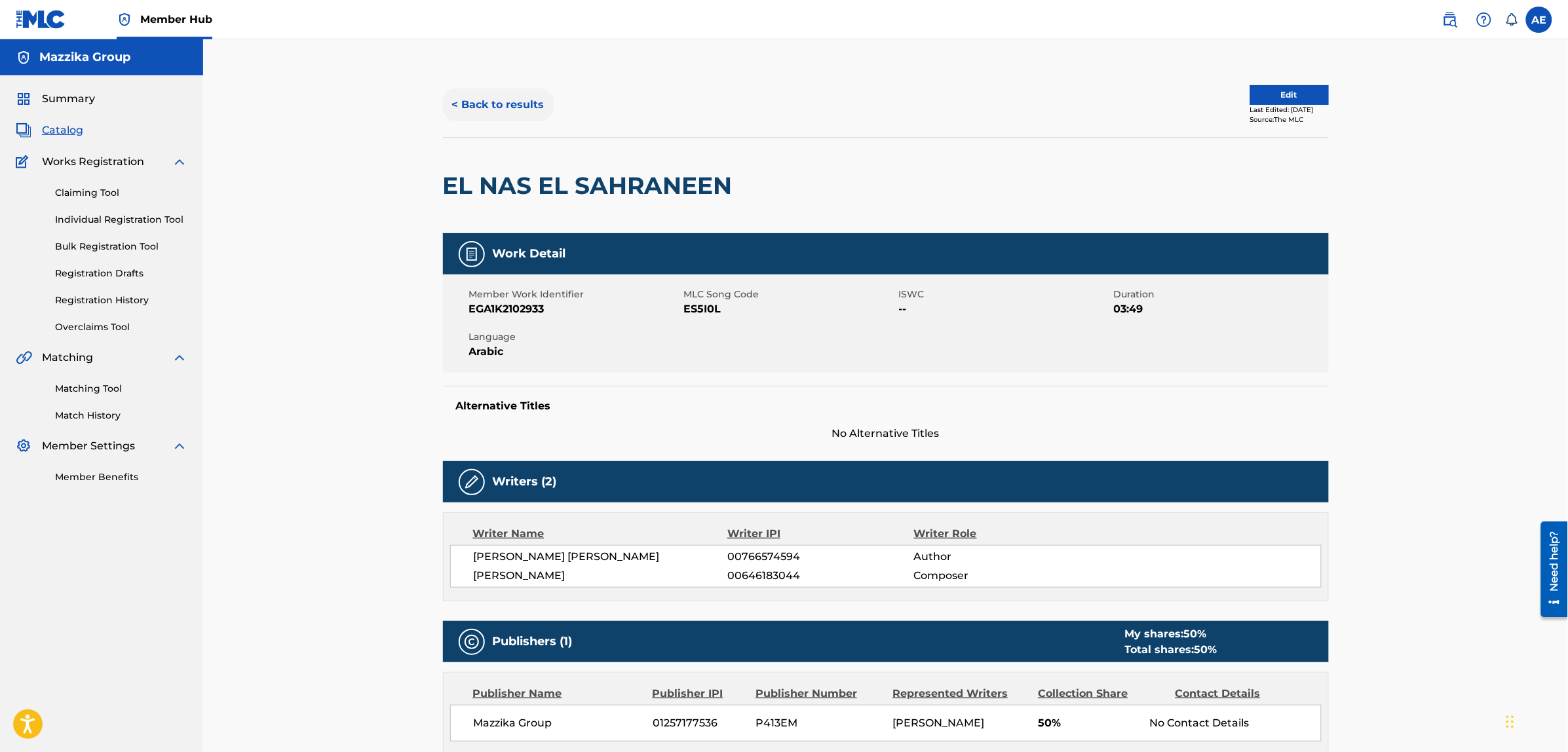
click at [486, 98] on button "< Back to results" at bounding box center [498, 105] width 111 height 32
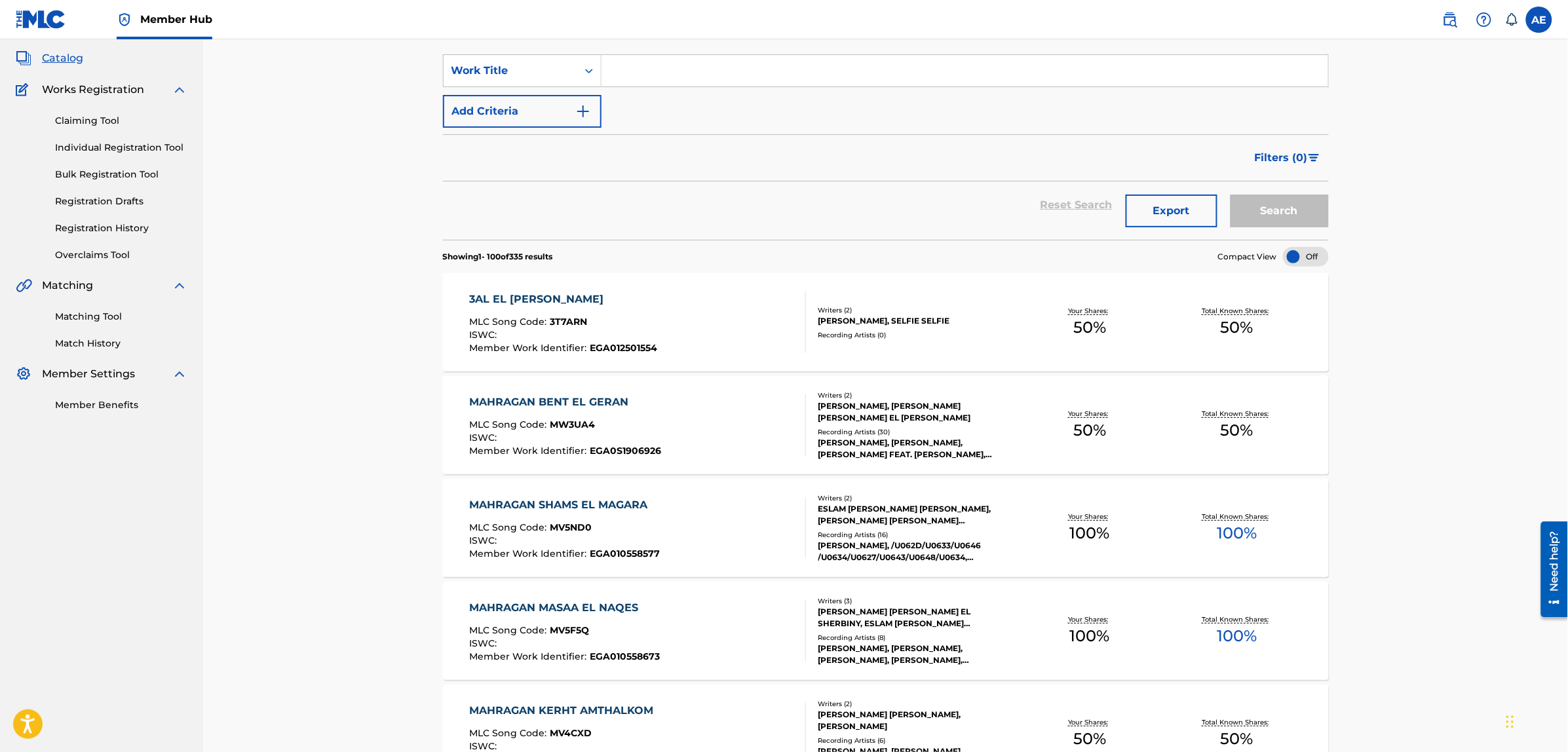
scroll to position [164, 0]
